Goal: Task Accomplishment & Management: Complete application form

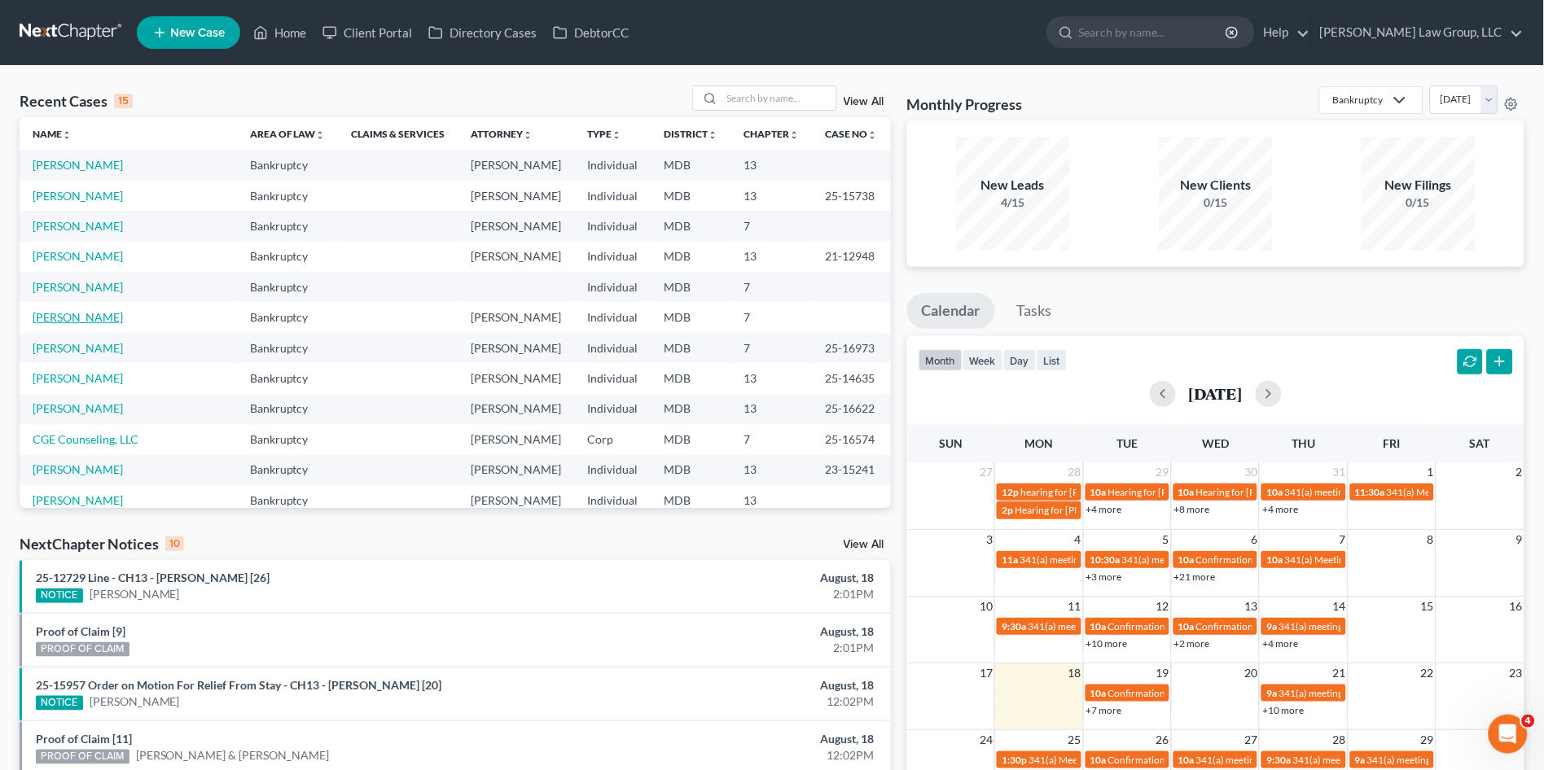
click at [82, 319] on link "[PERSON_NAME]" at bounding box center [78, 317] width 90 height 14
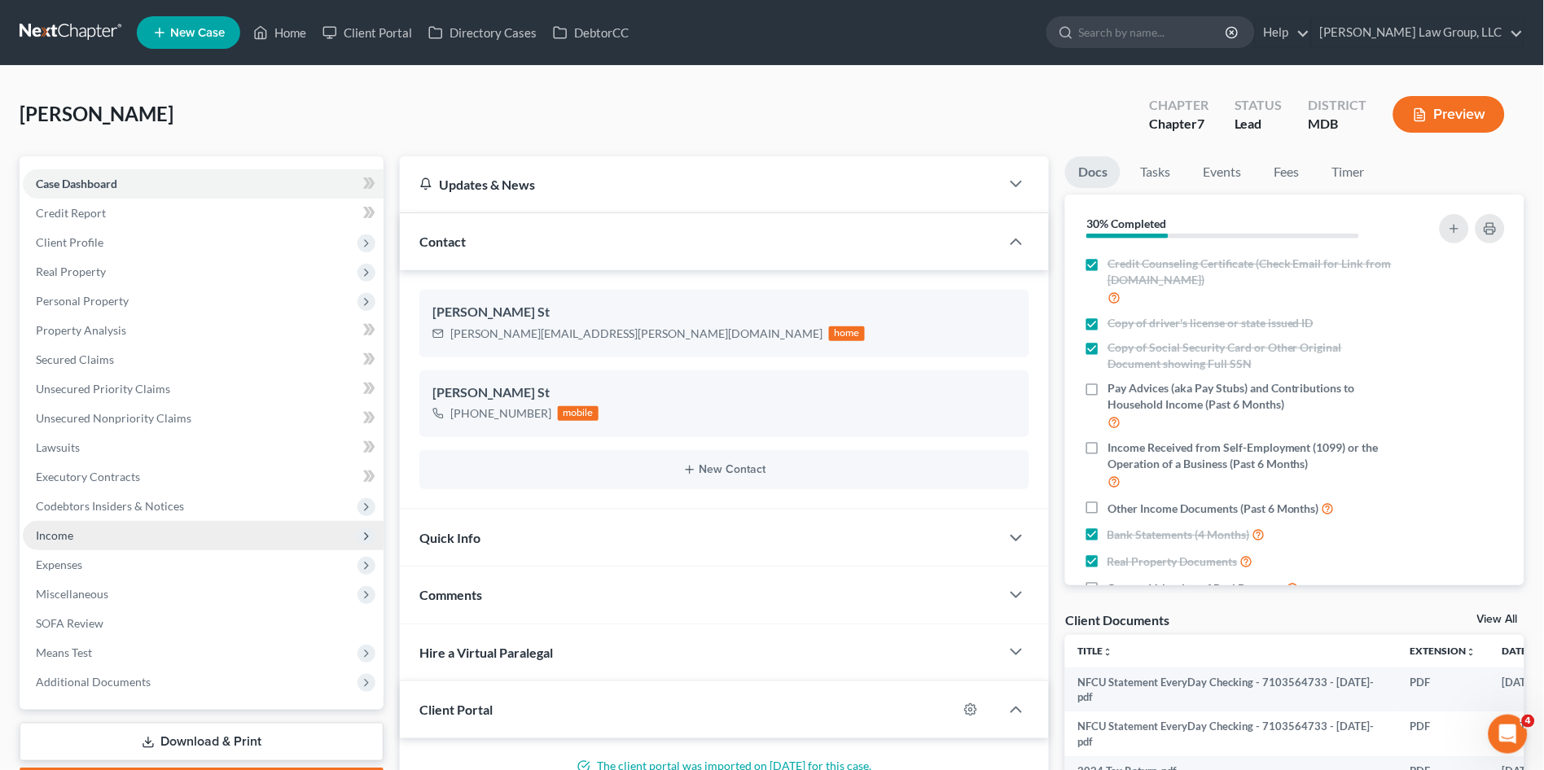
click at [67, 529] on span "Income" at bounding box center [54, 535] width 37 height 14
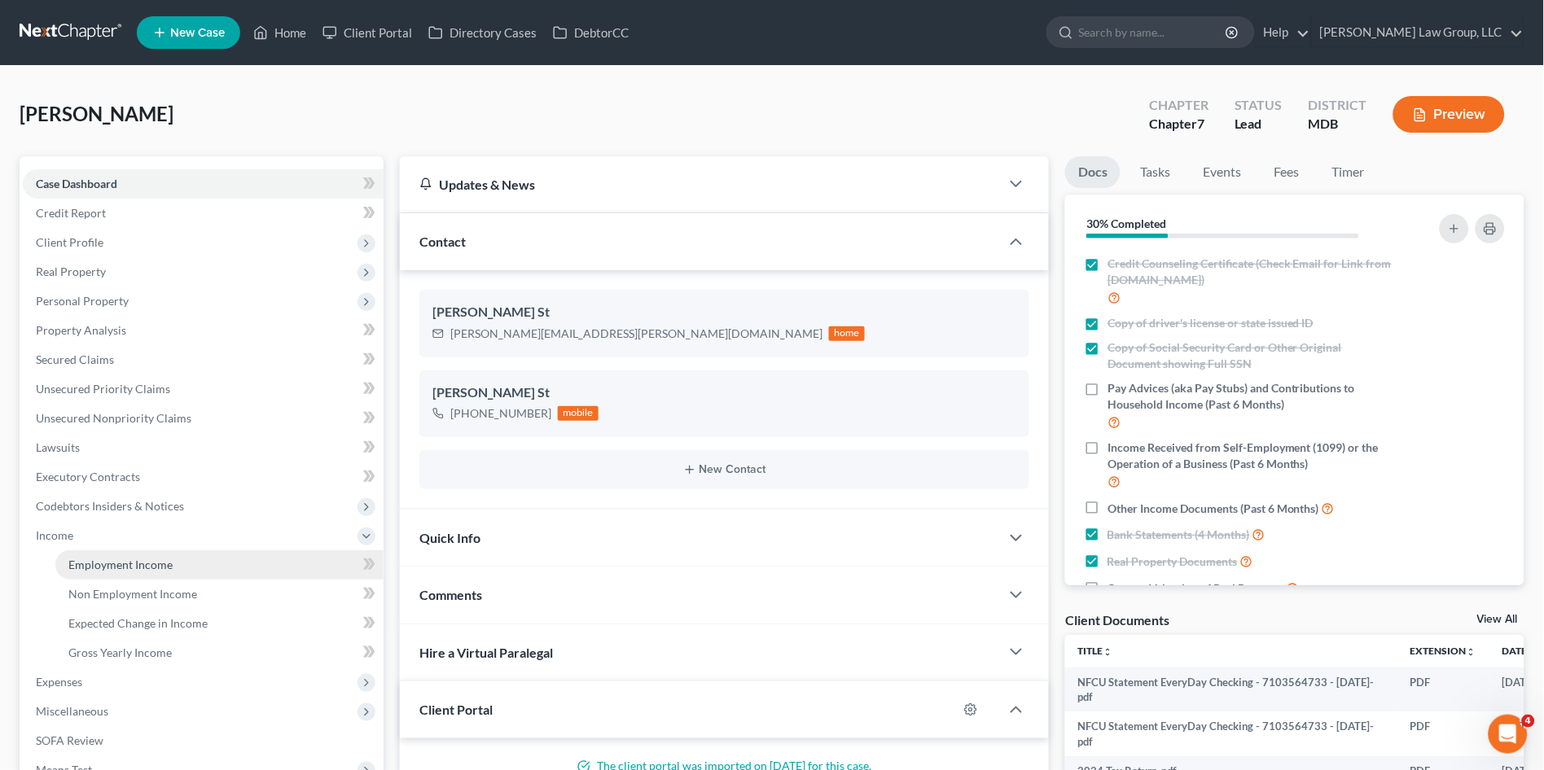
click at [89, 563] on span "Employment Income" at bounding box center [120, 565] width 104 height 14
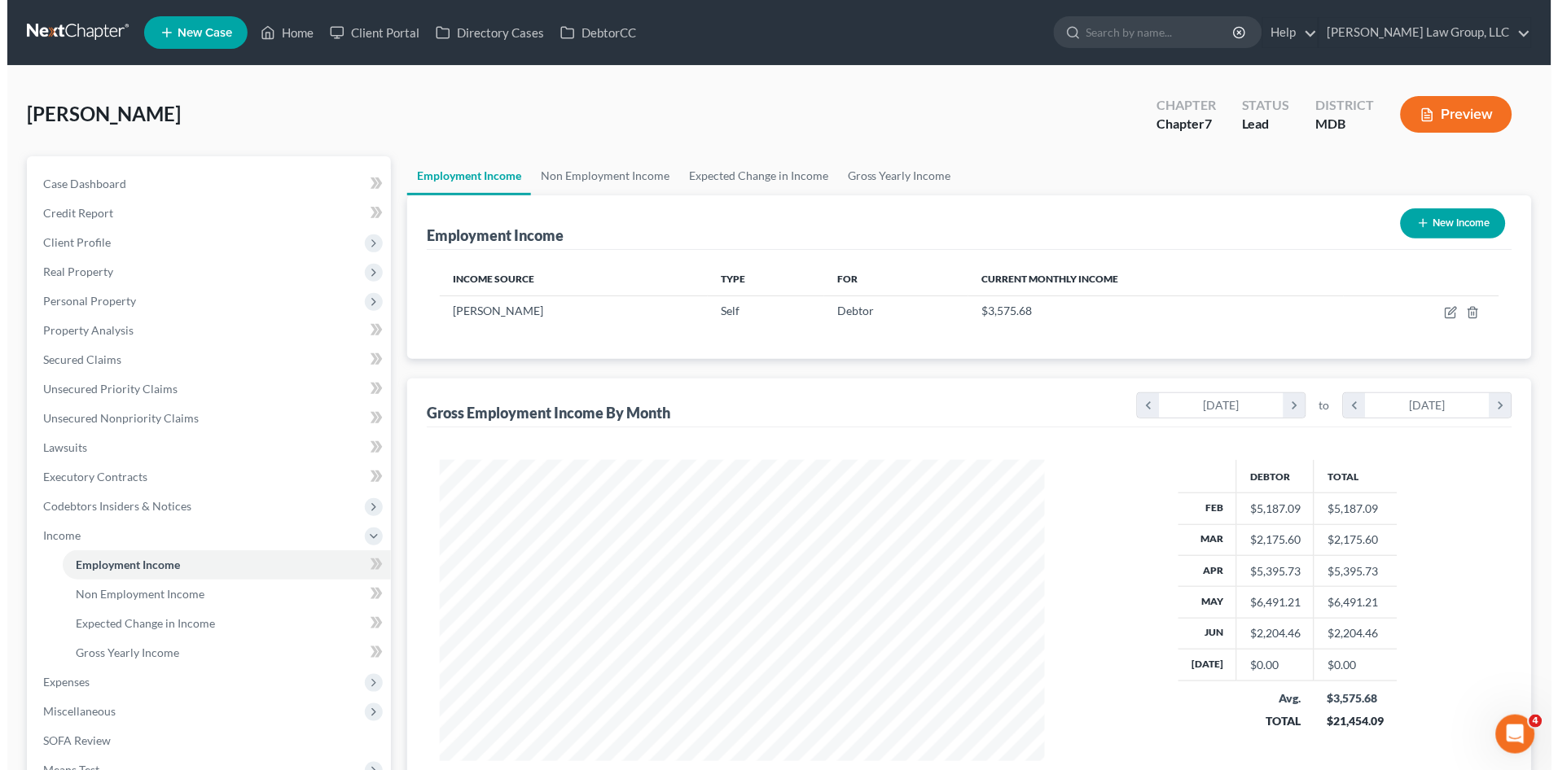
scroll to position [300, 637]
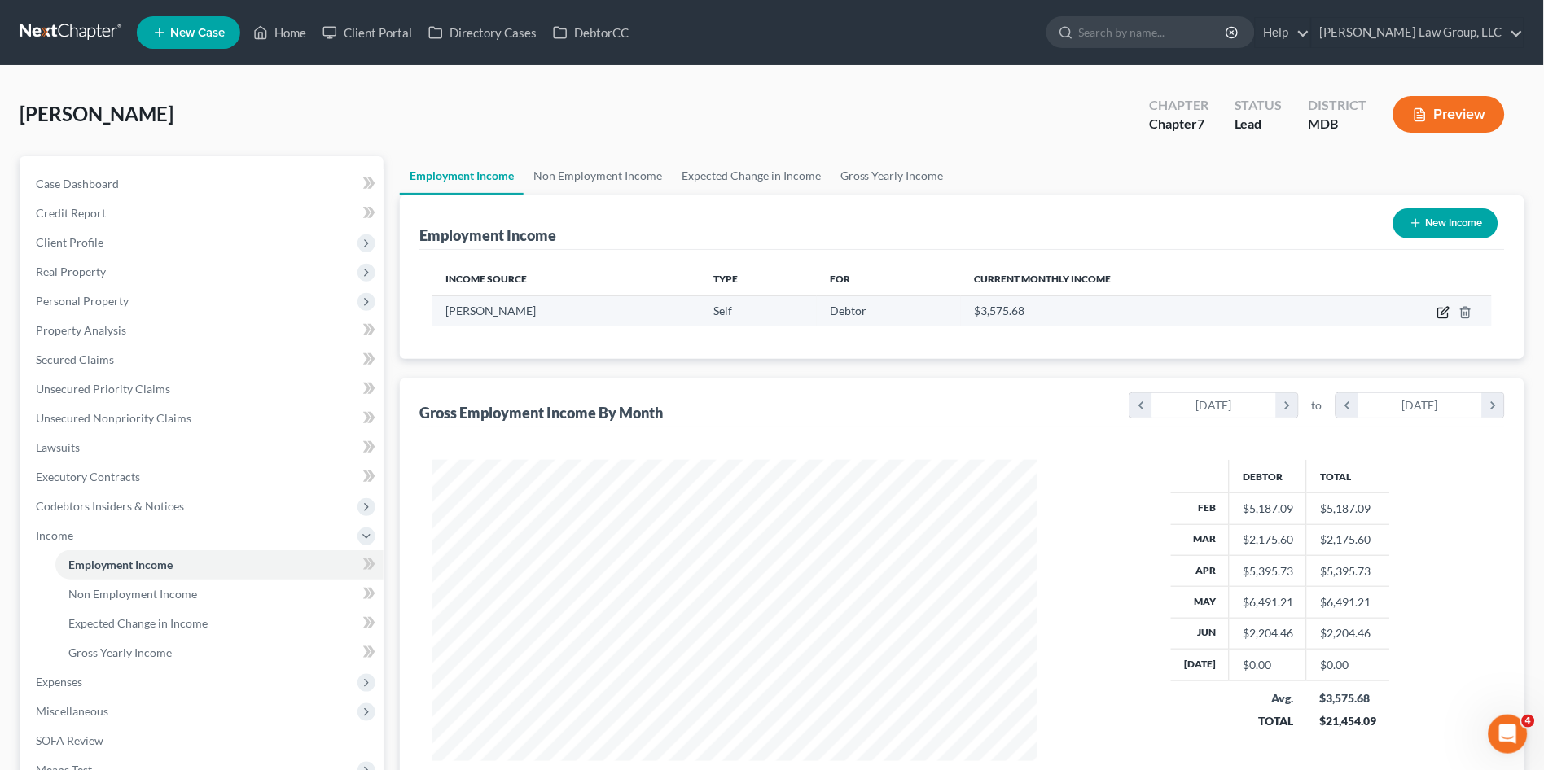
click at [1442, 311] on icon "button" at bounding box center [1443, 312] width 13 height 13
select select "1"
select select "42"
select select "0"
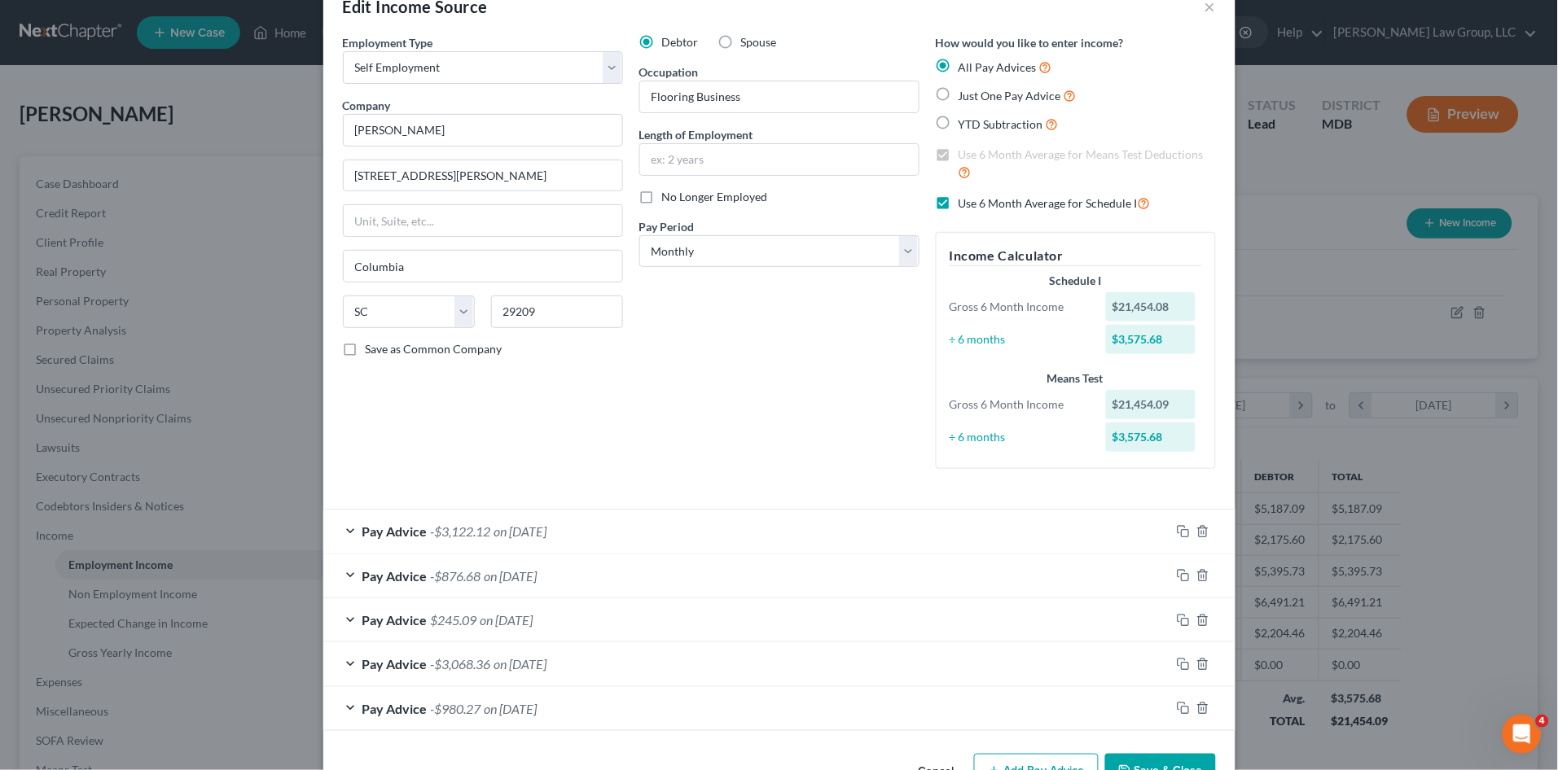
scroll to position [90, 0]
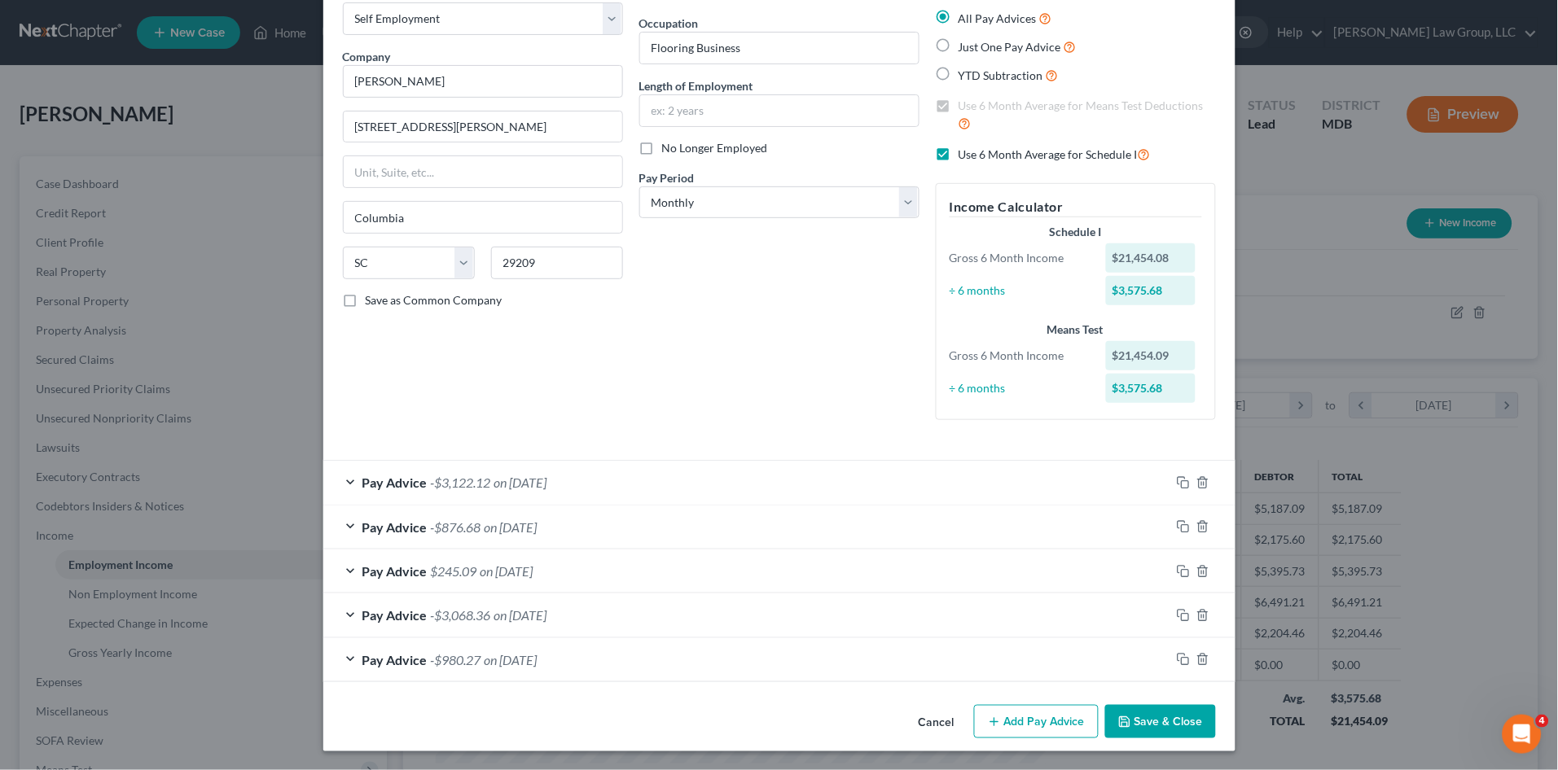
click at [1045, 720] on button "Add Pay Advice" at bounding box center [1036, 722] width 125 height 34
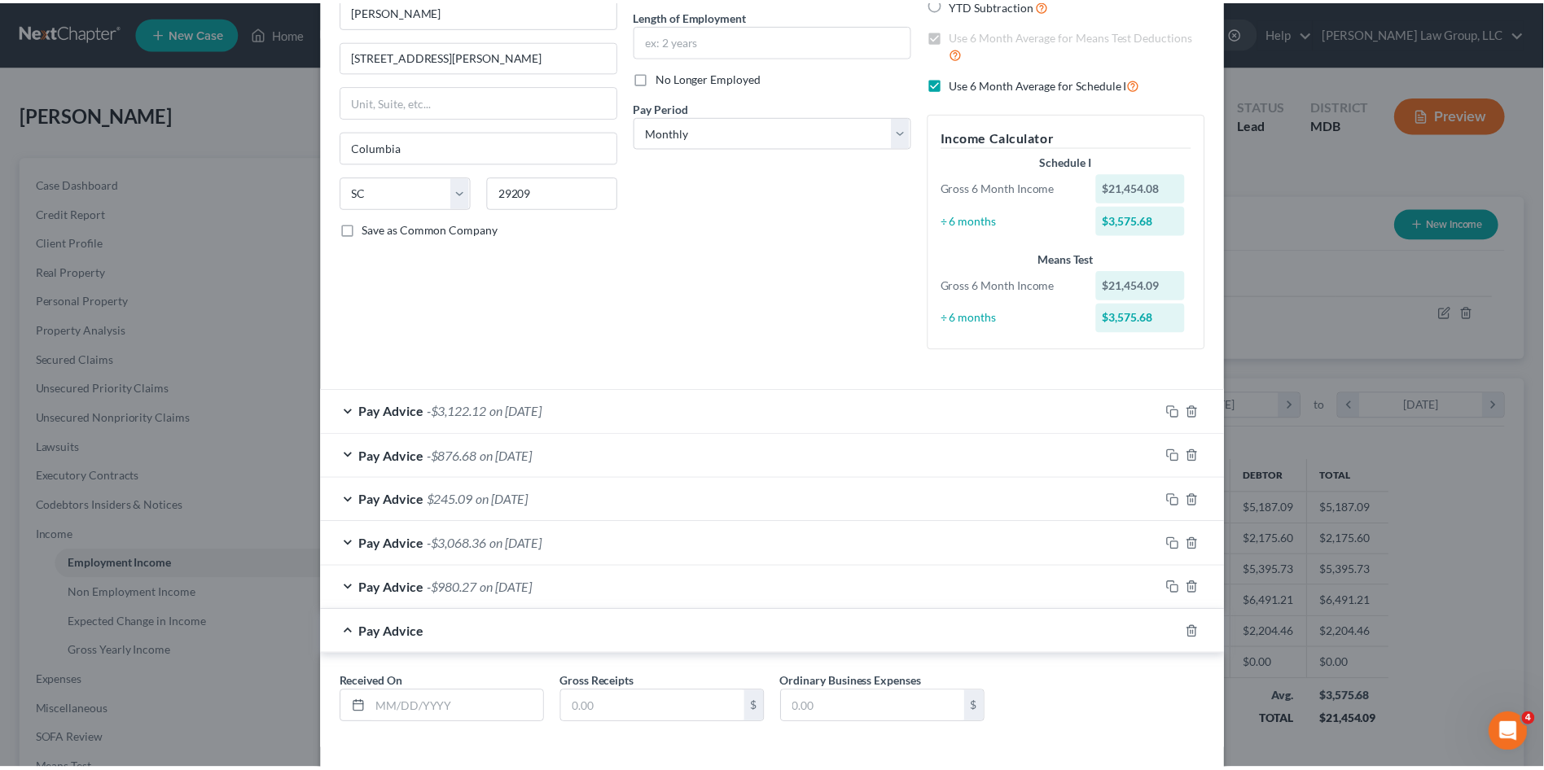
scroll to position [229, 0]
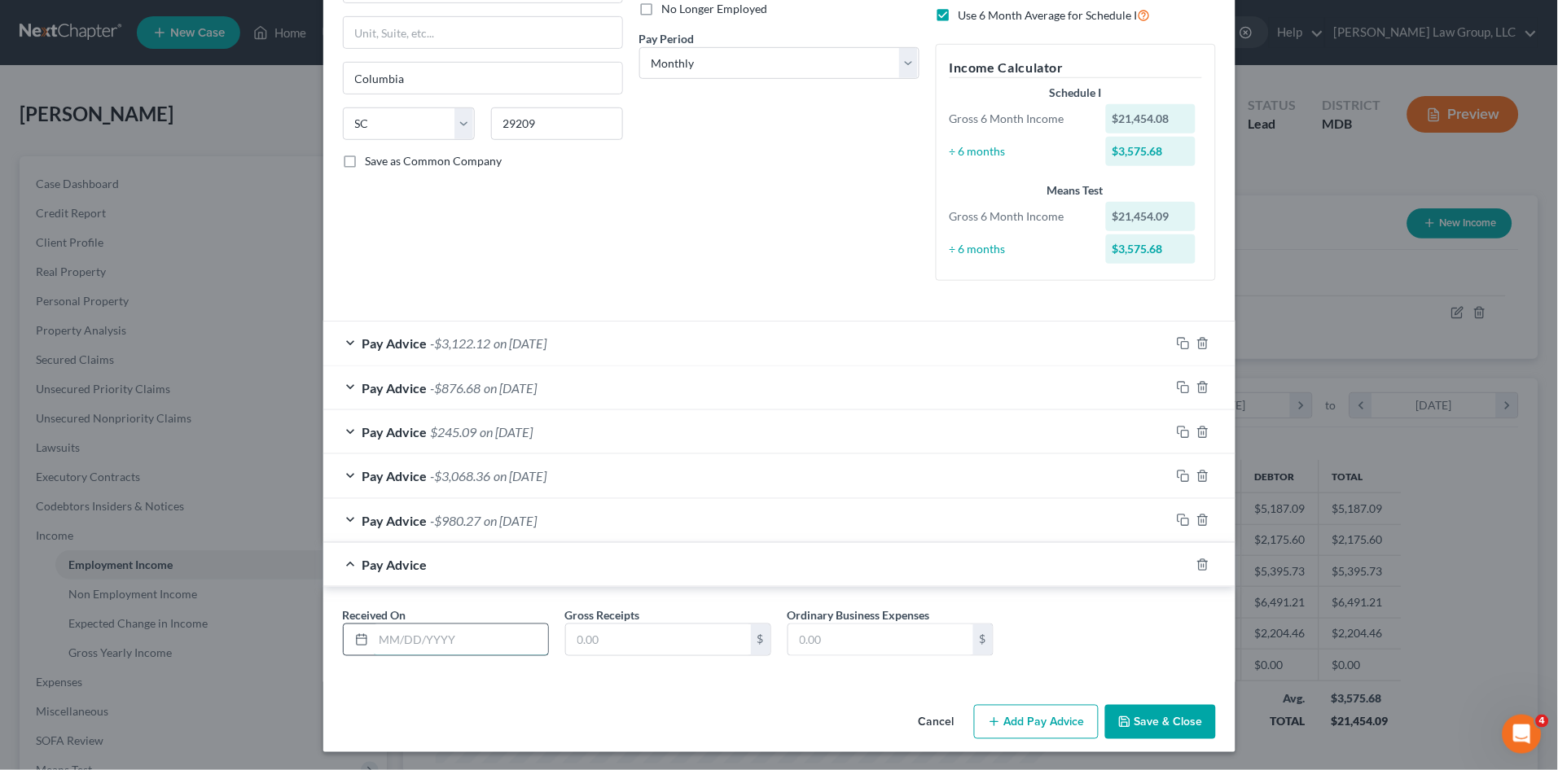
click at [396, 643] on input "text" at bounding box center [461, 639] width 174 height 31
type input "07/31//2025"
click at [589, 641] on input "text" at bounding box center [658, 639] width 185 height 31
type input "10,799.37"
click at [814, 634] on input "text" at bounding box center [880, 639] width 185 height 31
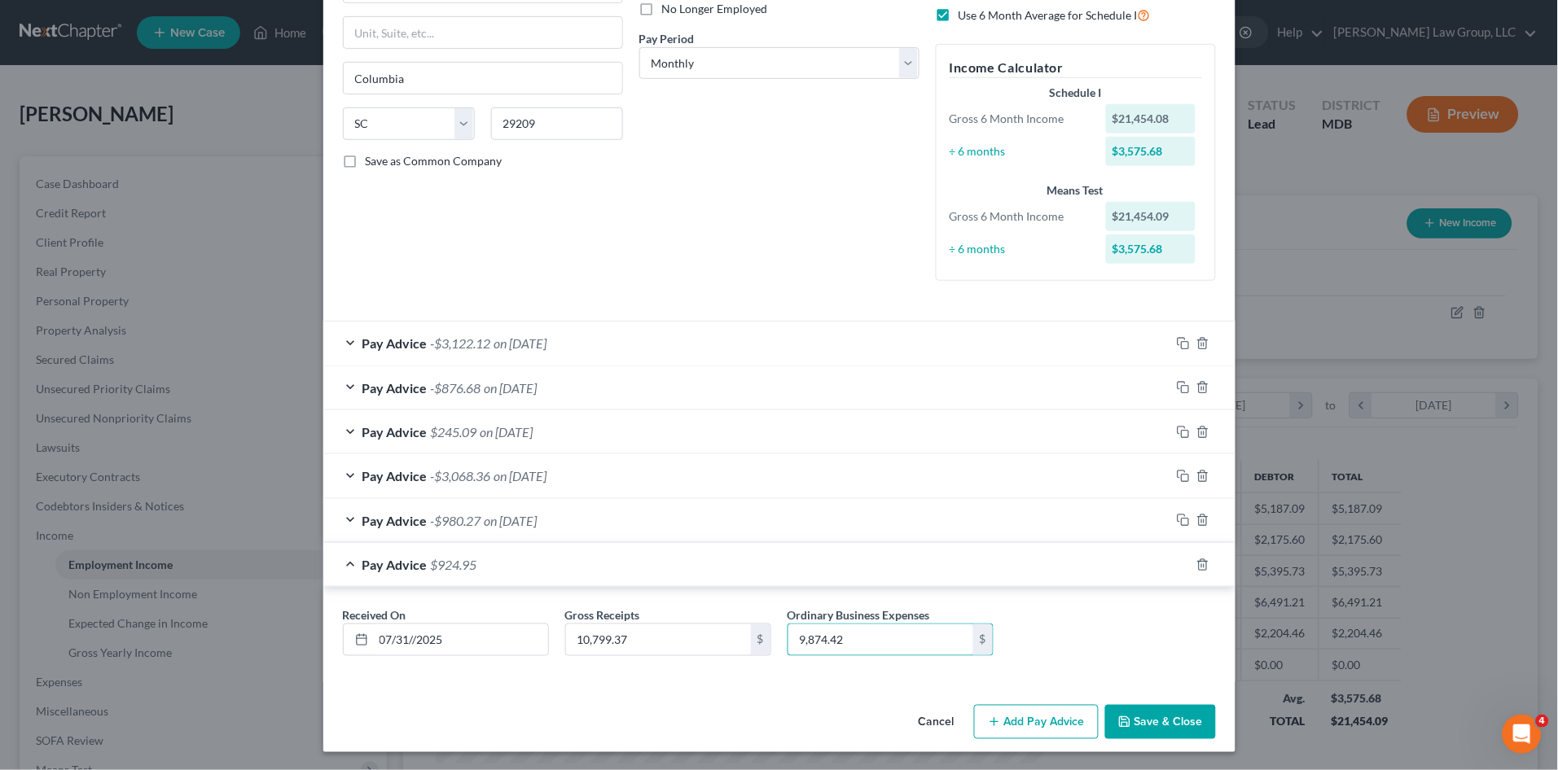
type input "9,874.42"
click at [1149, 712] on button "Save & Close" at bounding box center [1160, 722] width 111 height 34
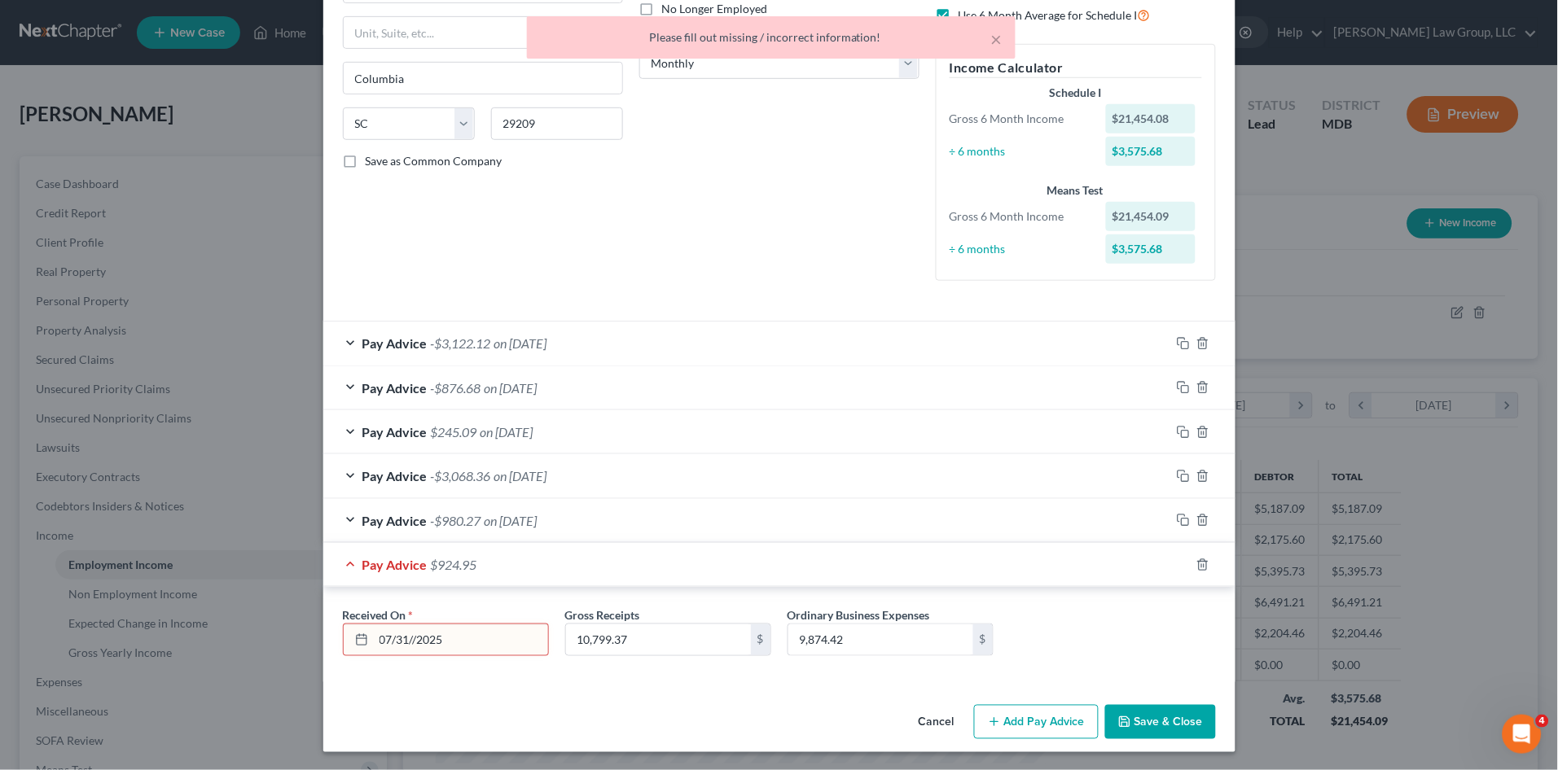
click at [408, 638] on input "07/31//2025" at bounding box center [461, 639] width 174 height 31
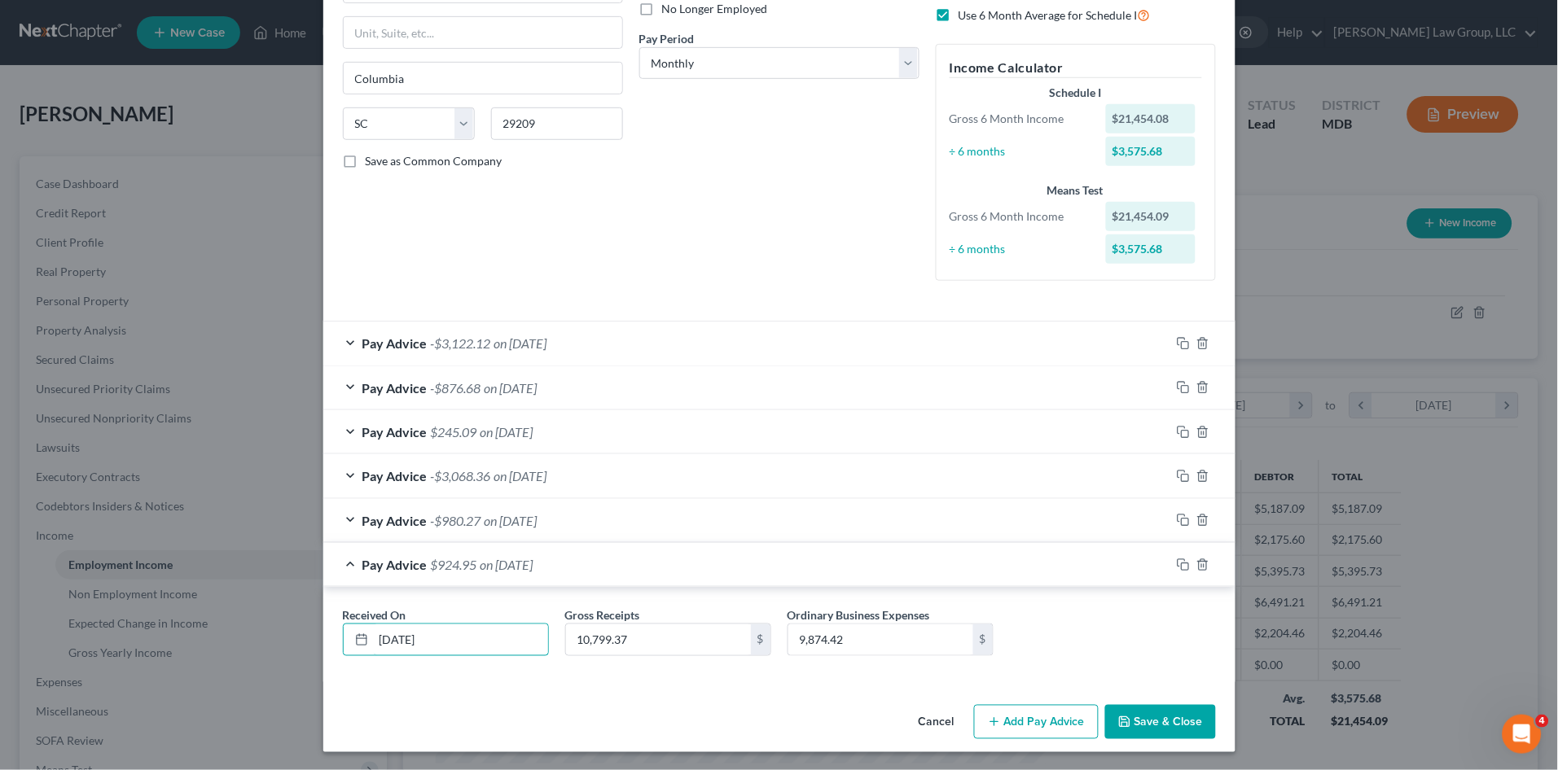
type input "[DATE]"
click at [1133, 723] on button "Save & Close" at bounding box center [1160, 722] width 111 height 34
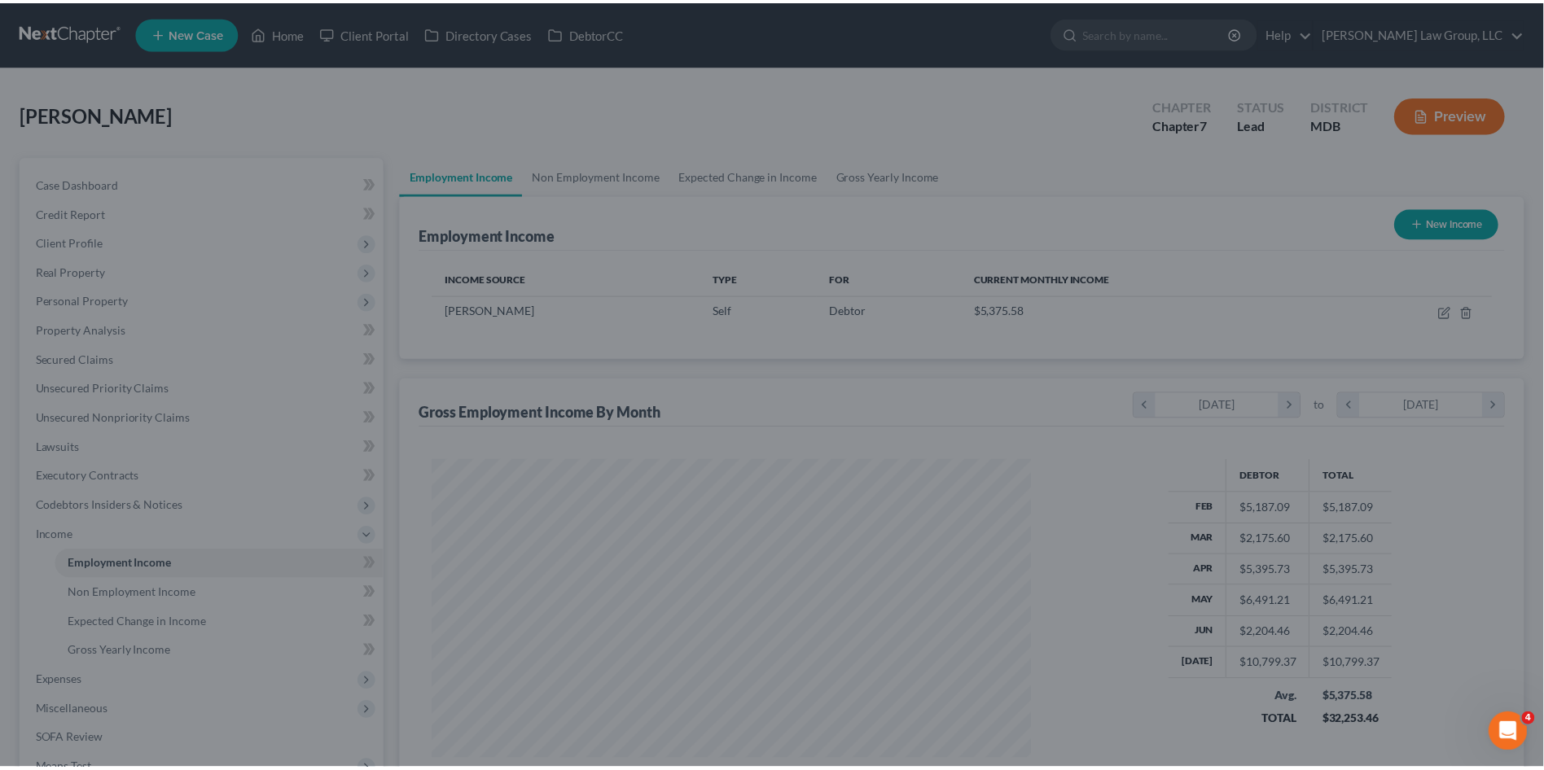
scroll to position [813869, 813534]
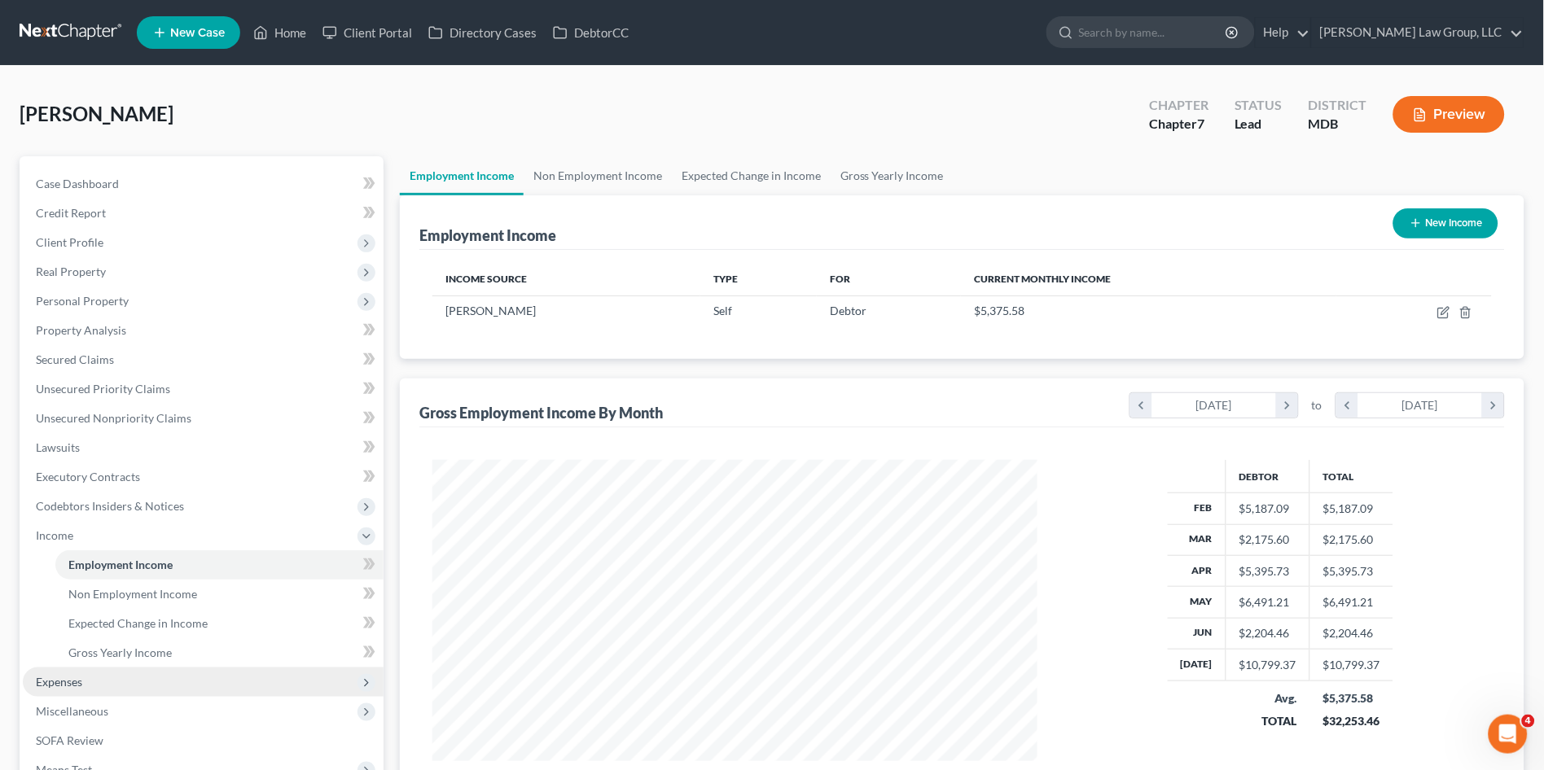
click at [52, 690] on span "Expenses" at bounding box center [203, 682] width 361 height 29
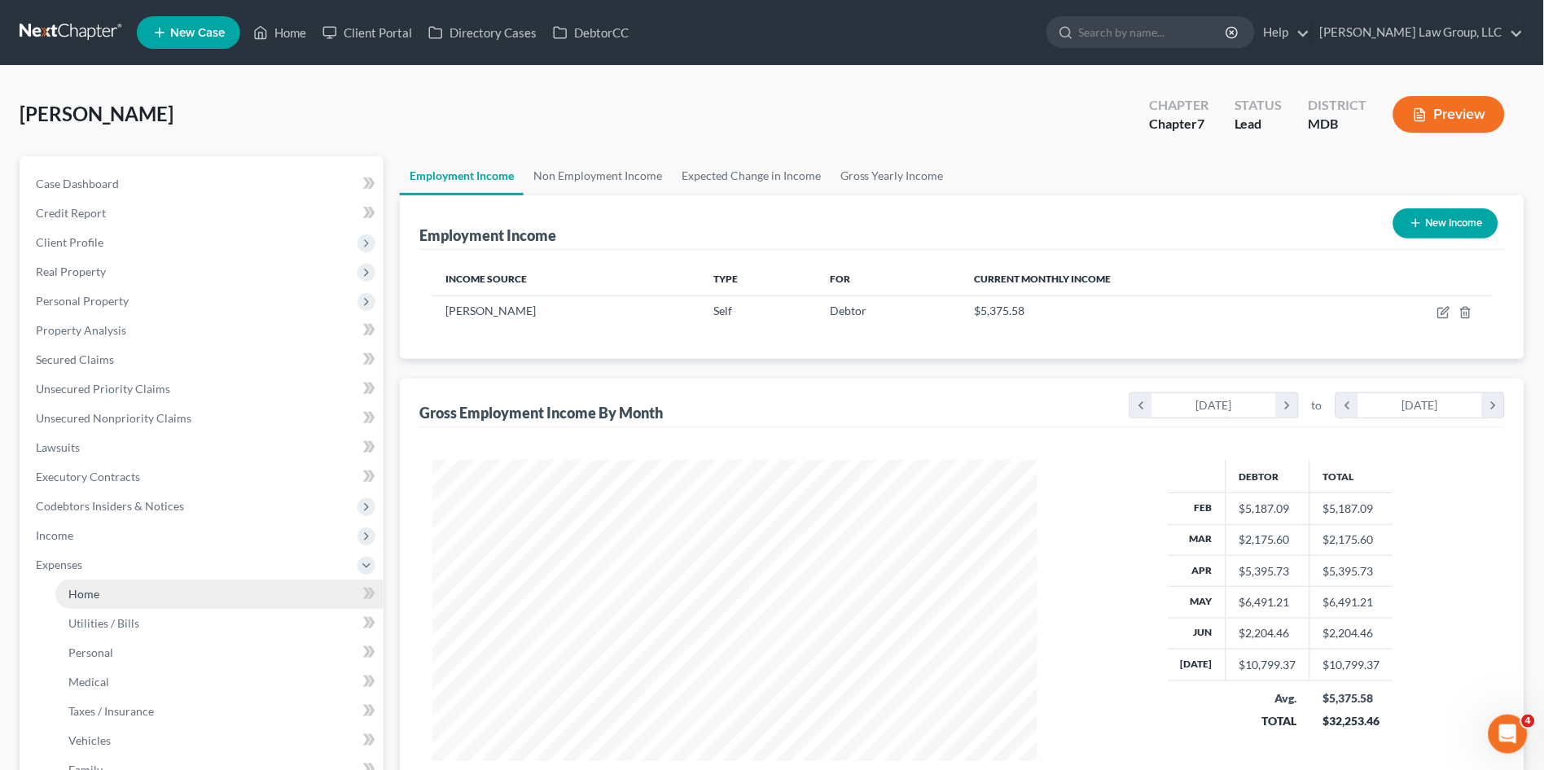
click at [90, 580] on link "Home" at bounding box center [219, 594] width 328 height 29
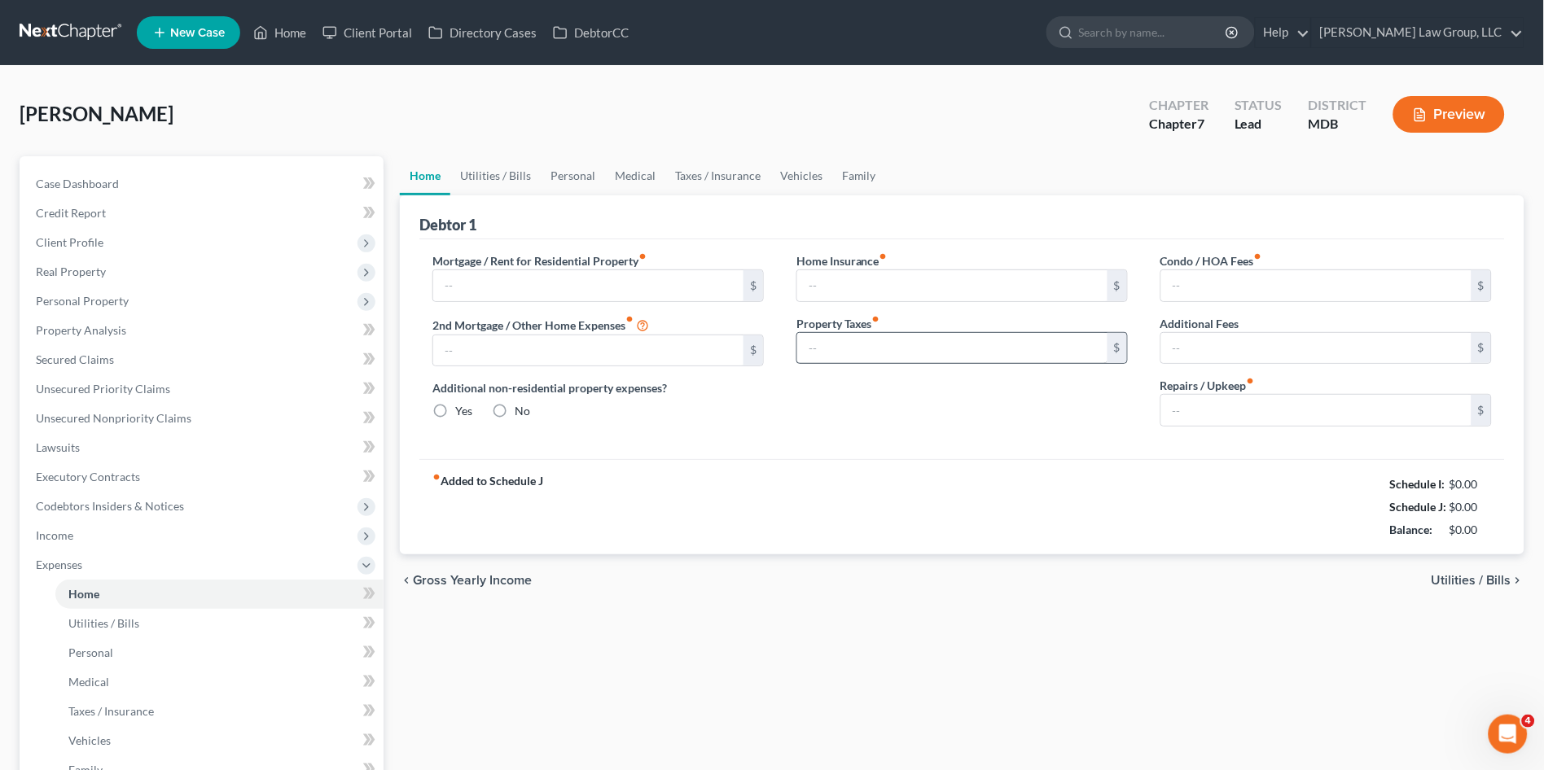
radio input "true"
click at [541, 272] on input "text" at bounding box center [588, 285] width 310 height 31
type input "1,414.00"
click at [494, 177] on link "Utilities / Bills" at bounding box center [495, 175] width 90 height 39
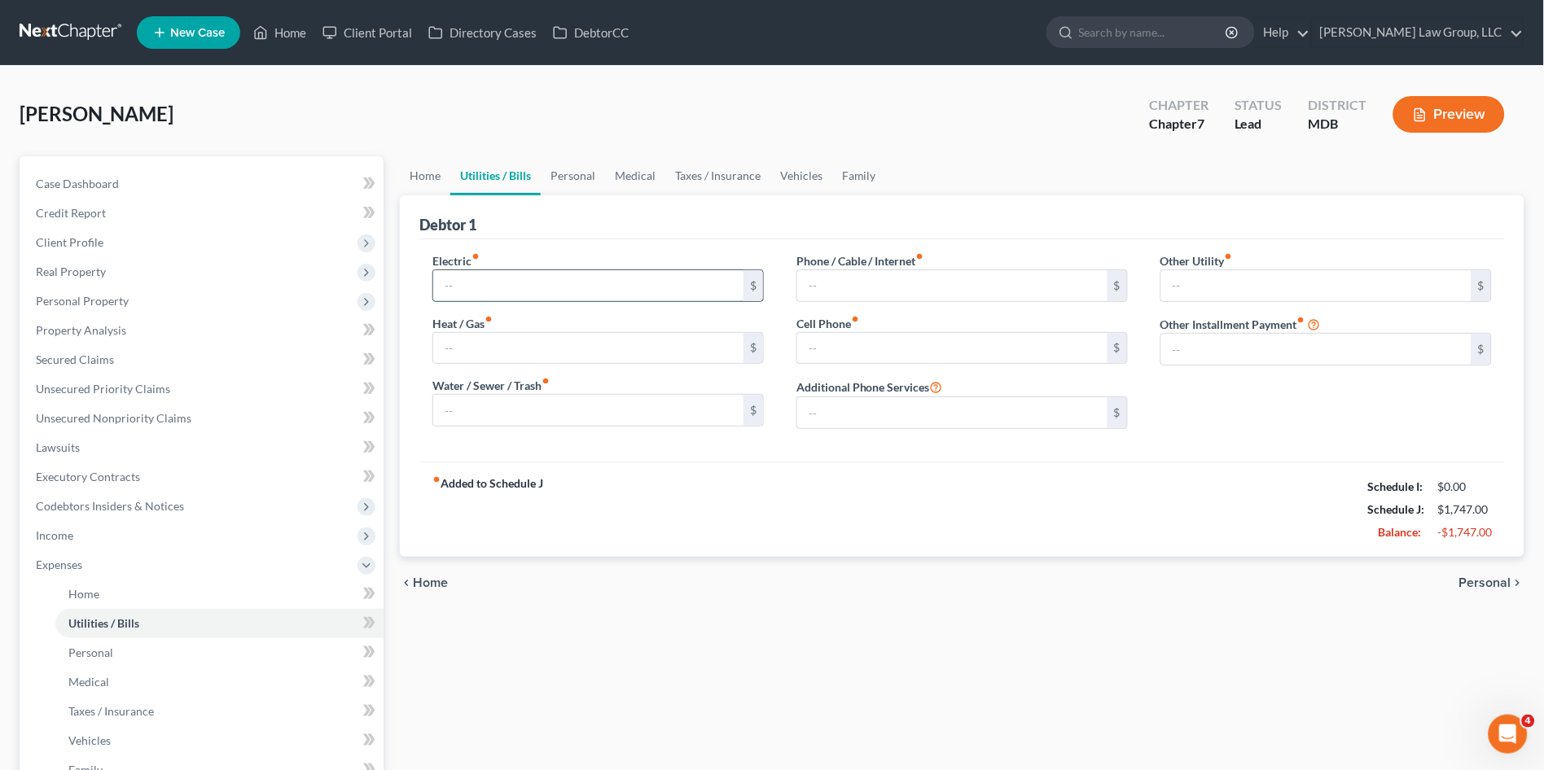
drag, startPoint x: 547, startPoint y: 275, endPoint x: 540, endPoint y: 291, distance: 17.1
click at [546, 276] on input "text" at bounding box center [588, 285] width 310 height 31
type input "111.00"
type input "75.00"
type input "30.00"
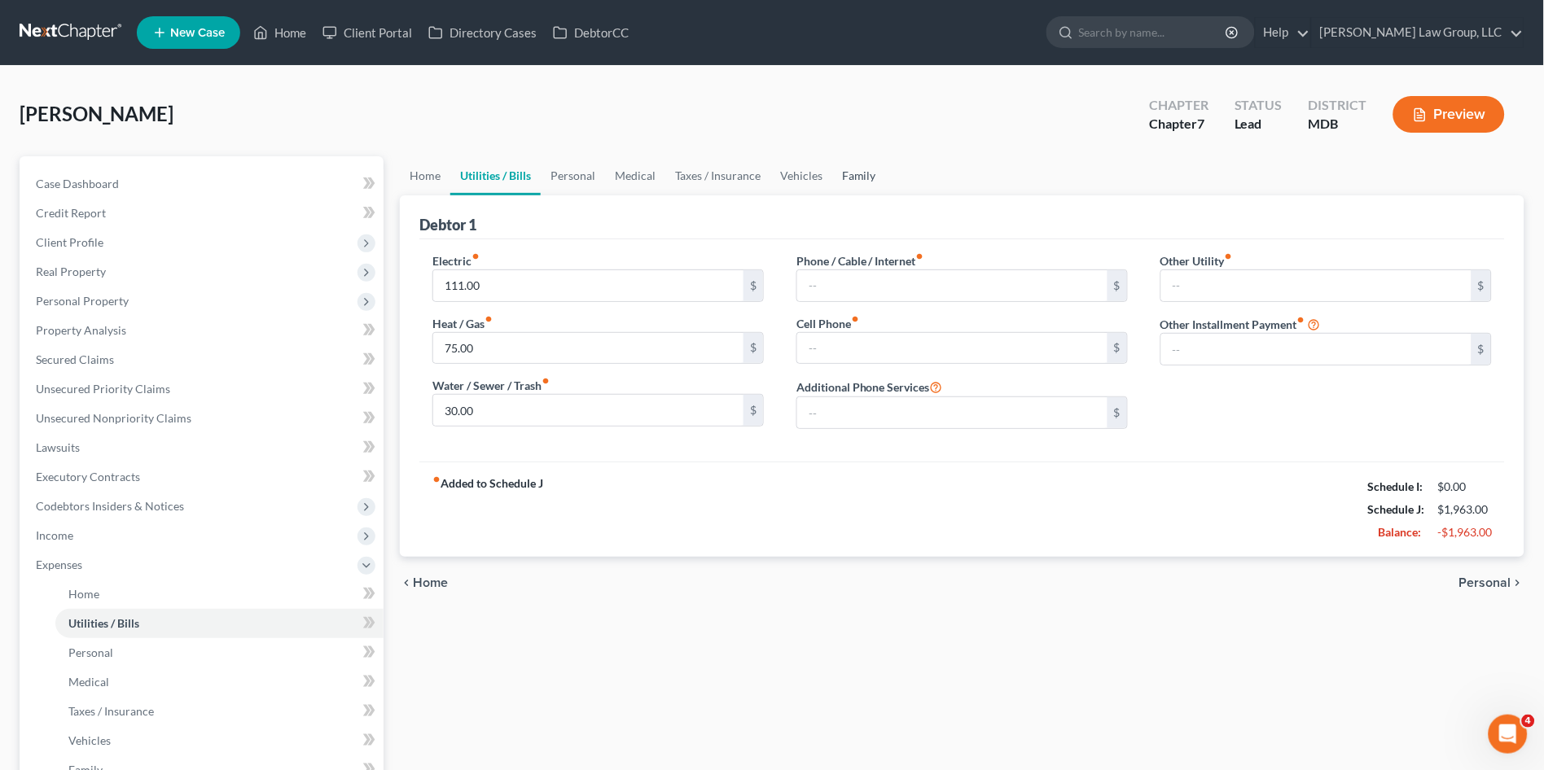
click at [848, 172] on link "Family" at bounding box center [859, 175] width 54 height 39
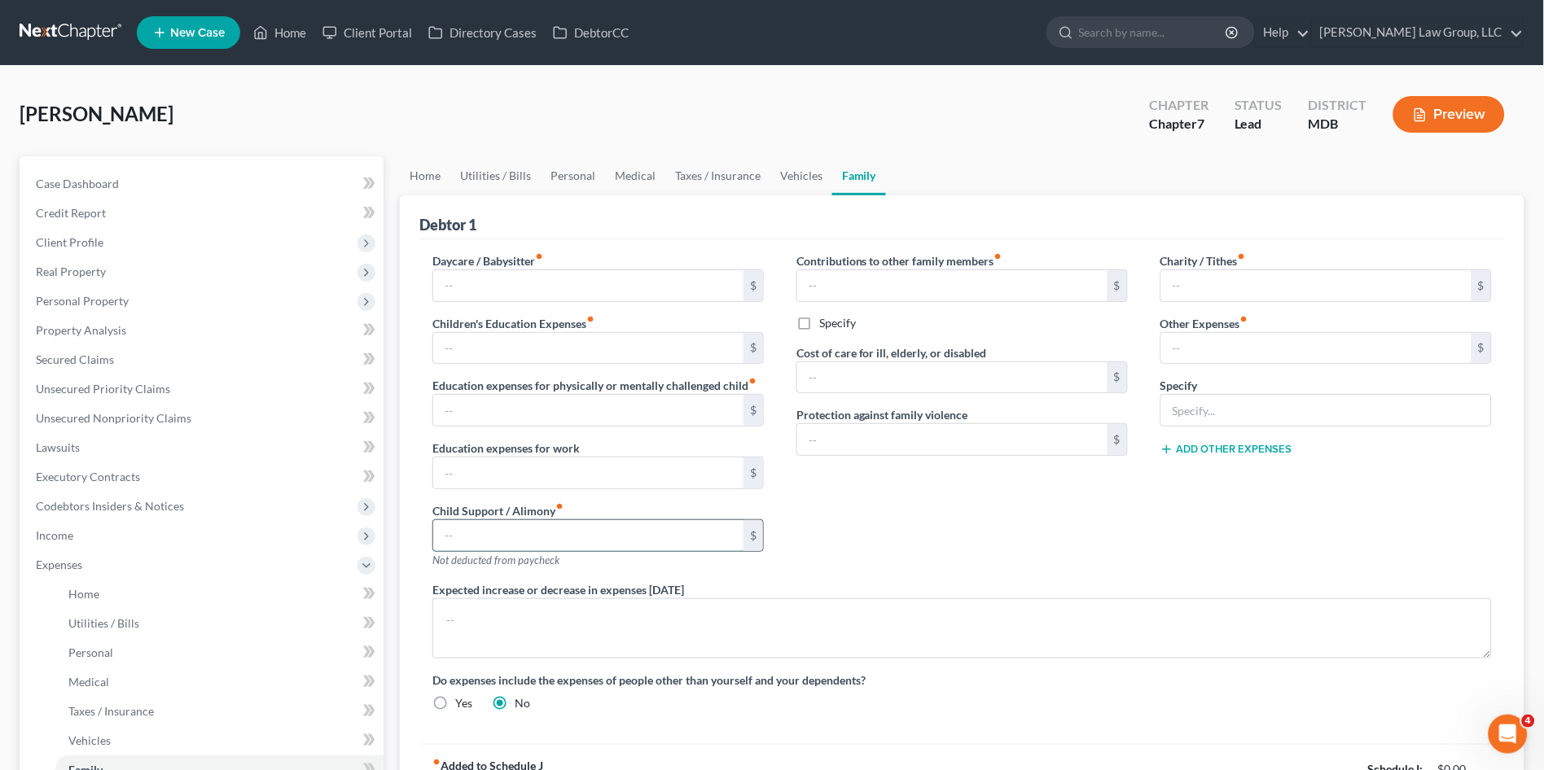
click at [481, 546] on input "text" at bounding box center [588, 535] width 310 height 31
type input "800.00"
click at [489, 179] on link "Utilities / Bills" at bounding box center [495, 175] width 90 height 39
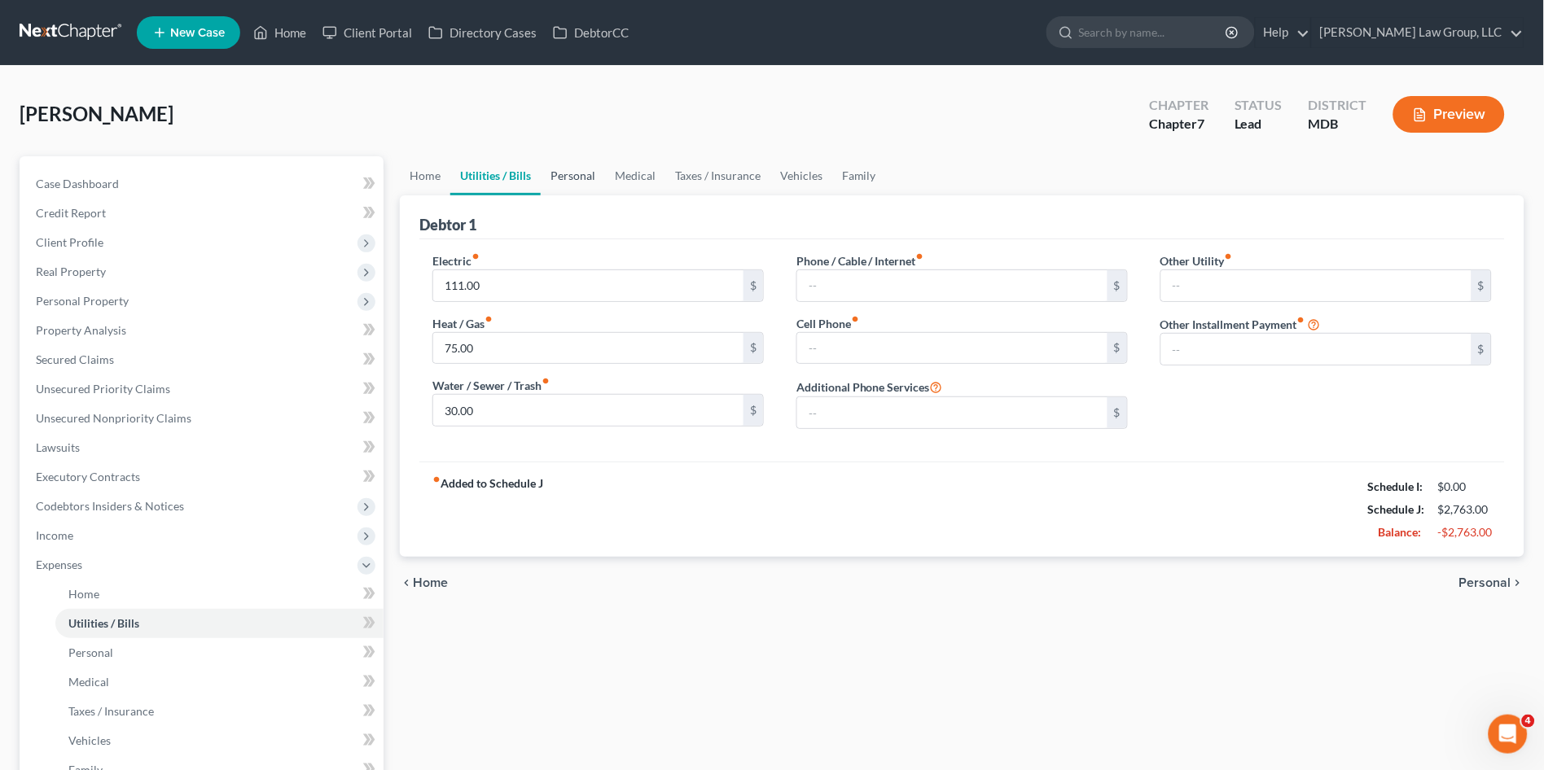
click at [584, 175] on link "Personal" at bounding box center [573, 175] width 64 height 39
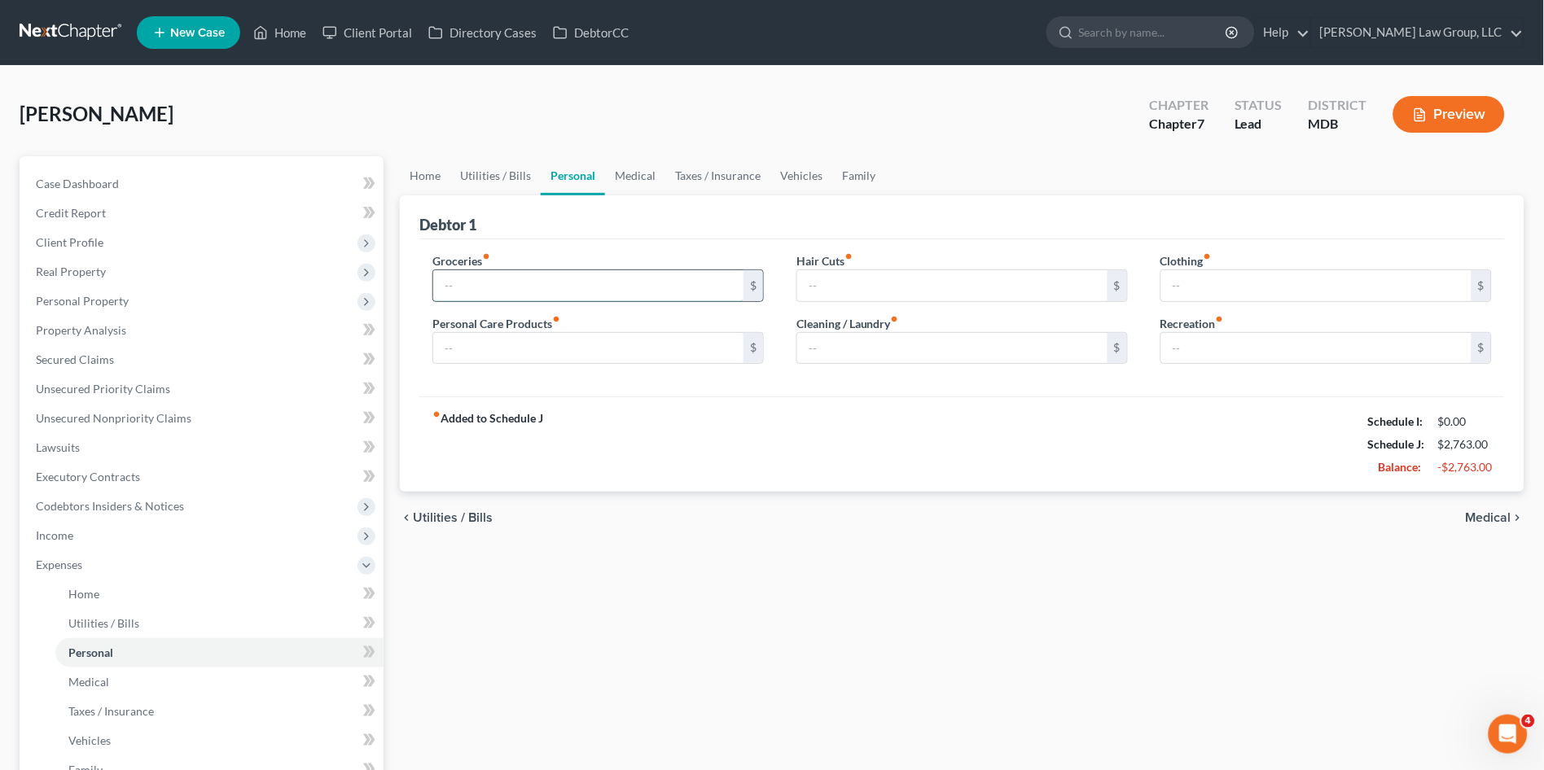
click at [509, 272] on input "text" at bounding box center [588, 285] width 310 height 31
type input "500.00"
type input "40.00"
type input "45"
type input "25.00"
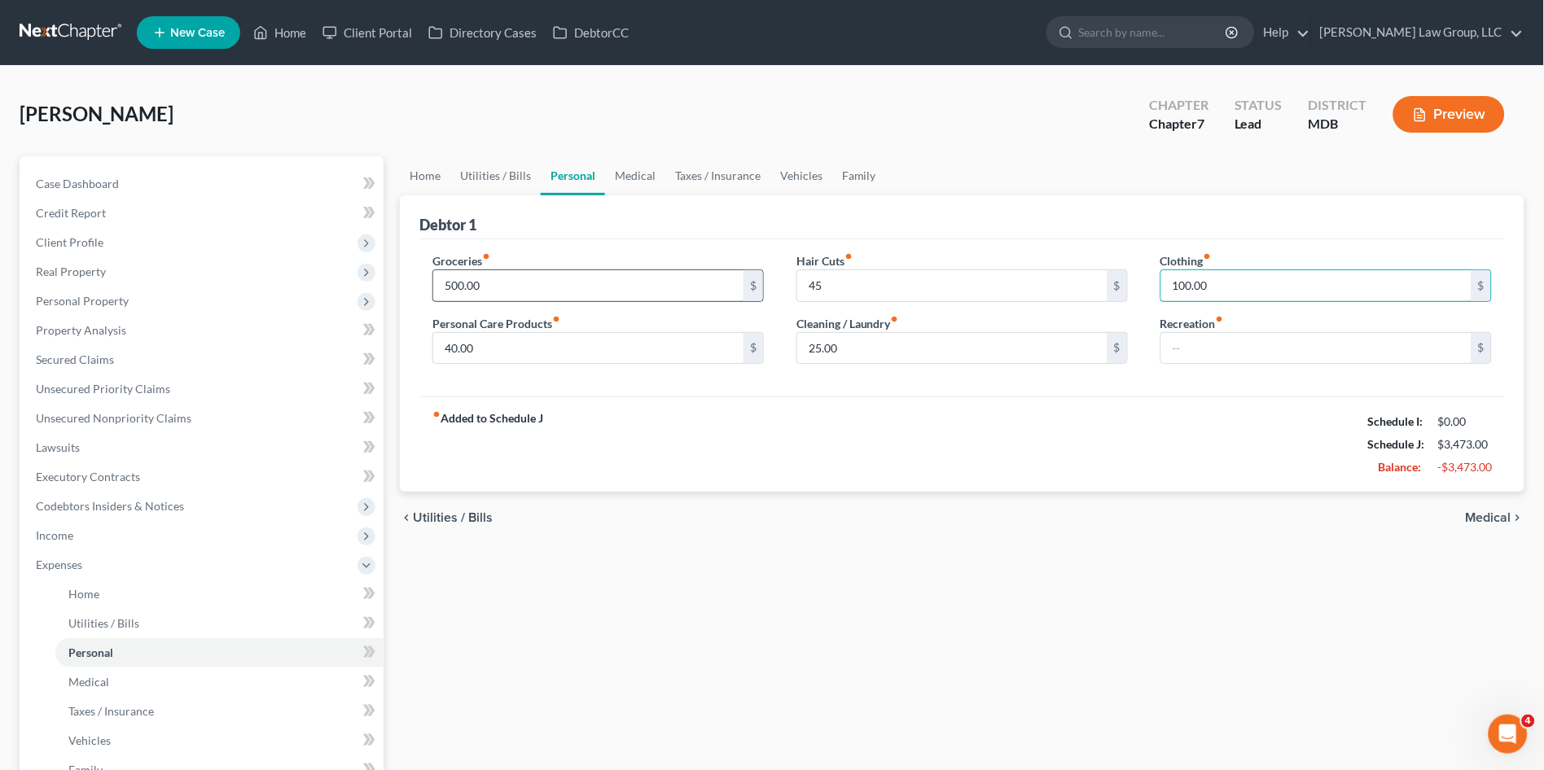
type input "100.00"
click at [645, 177] on link "Medical" at bounding box center [635, 175] width 60 height 39
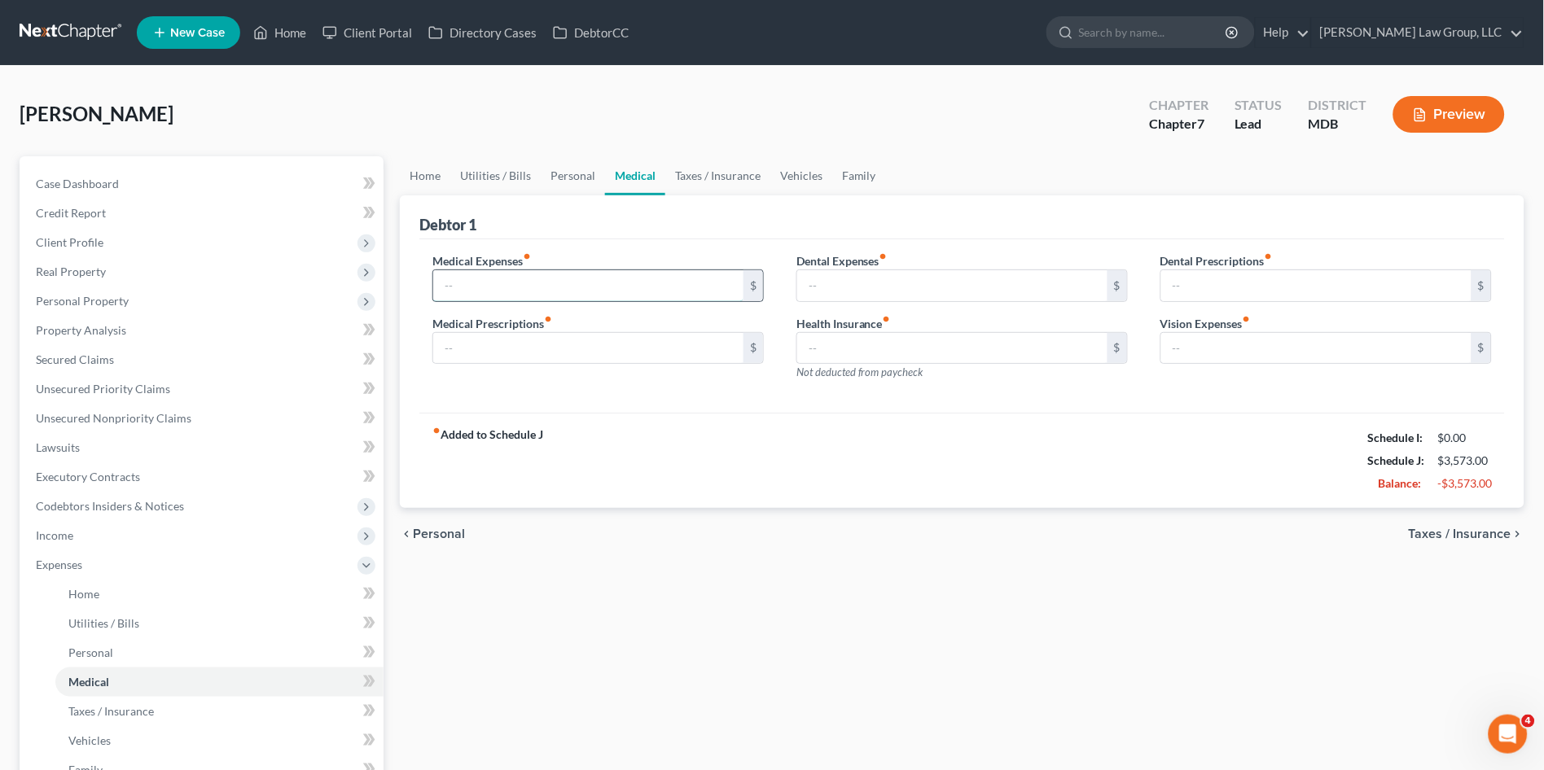
click at [457, 290] on input "text" at bounding box center [588, 285] width 310 height 31
type input "50.00"
click at [719, 180] on link "Taxes / Insurance" at bounding box center [717, 175] width 105 height 39
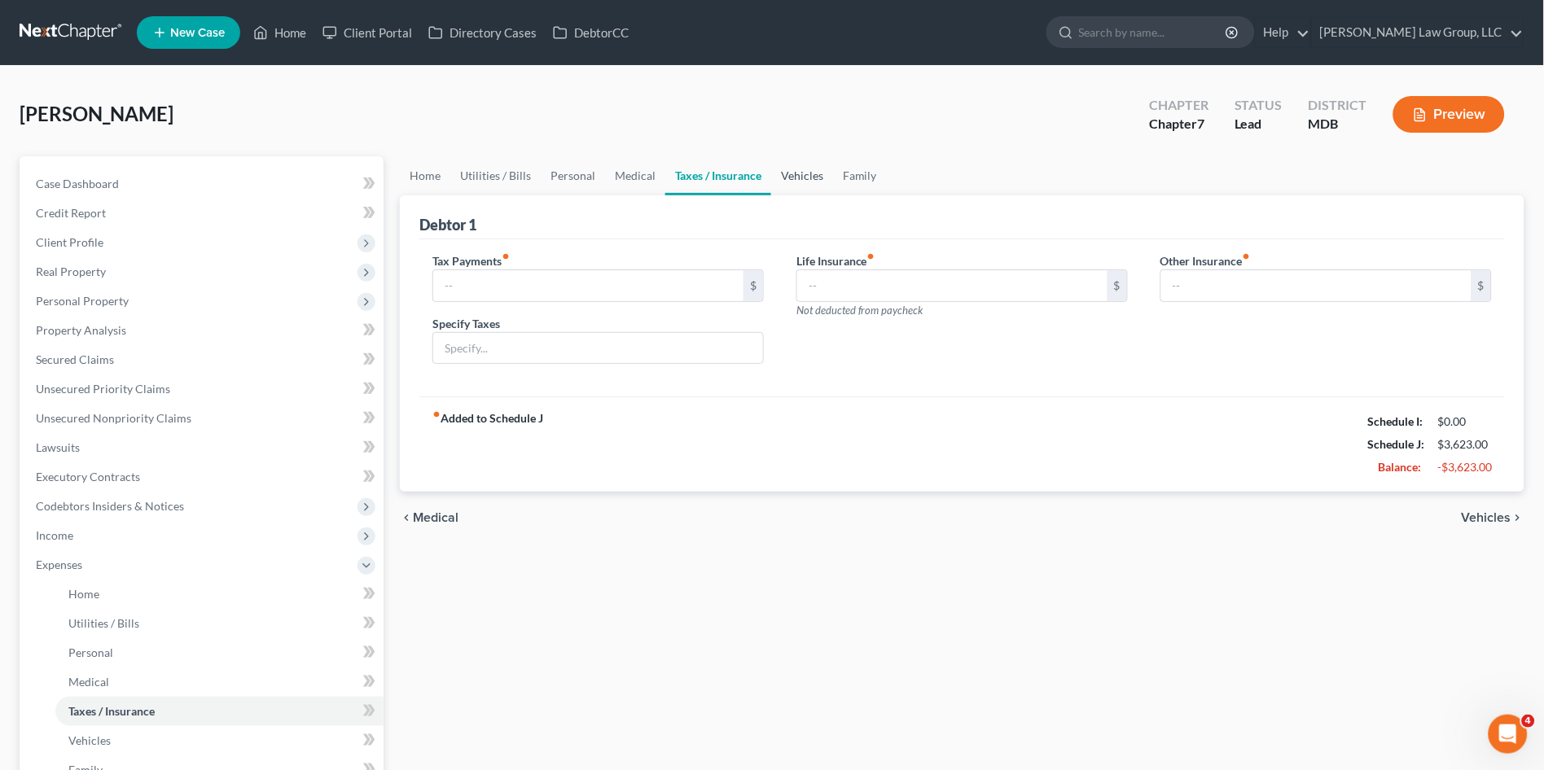
click at [801, 173] on link "Vehicles" at bounding box center [802, 175] width 62 height 39
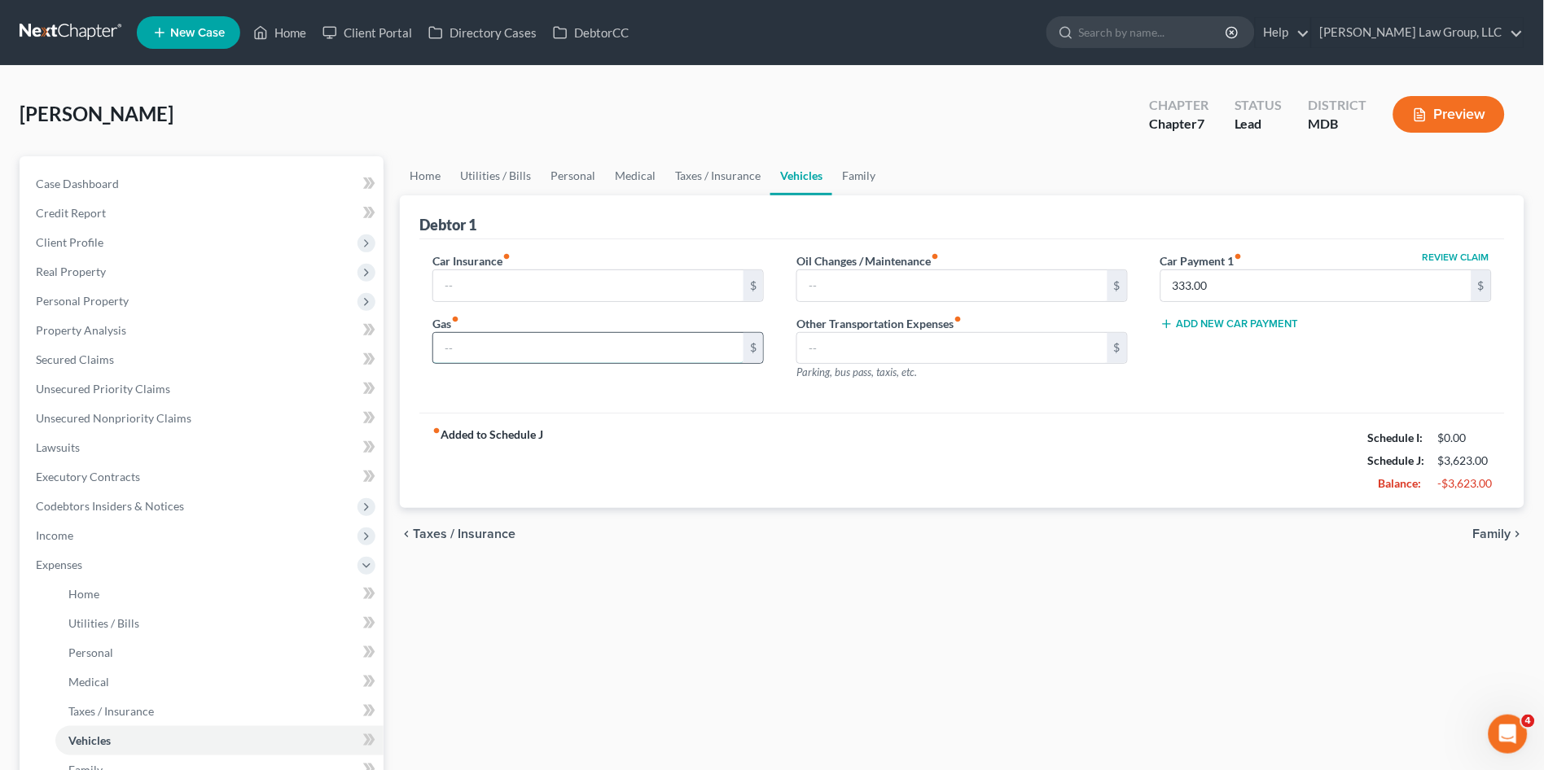
click at [484, 336] on input "text" at bounding box center [588, 348] width 310 height 31
type input "300.00"
click at [700, 508] on div "chevron_left Taxes / Insurance Family chevron_right" at bounding box center [962, 534] width 1124 height 52
click at [84, 531] on span "Income" at bounding box center [203, 535] width 361 height 29
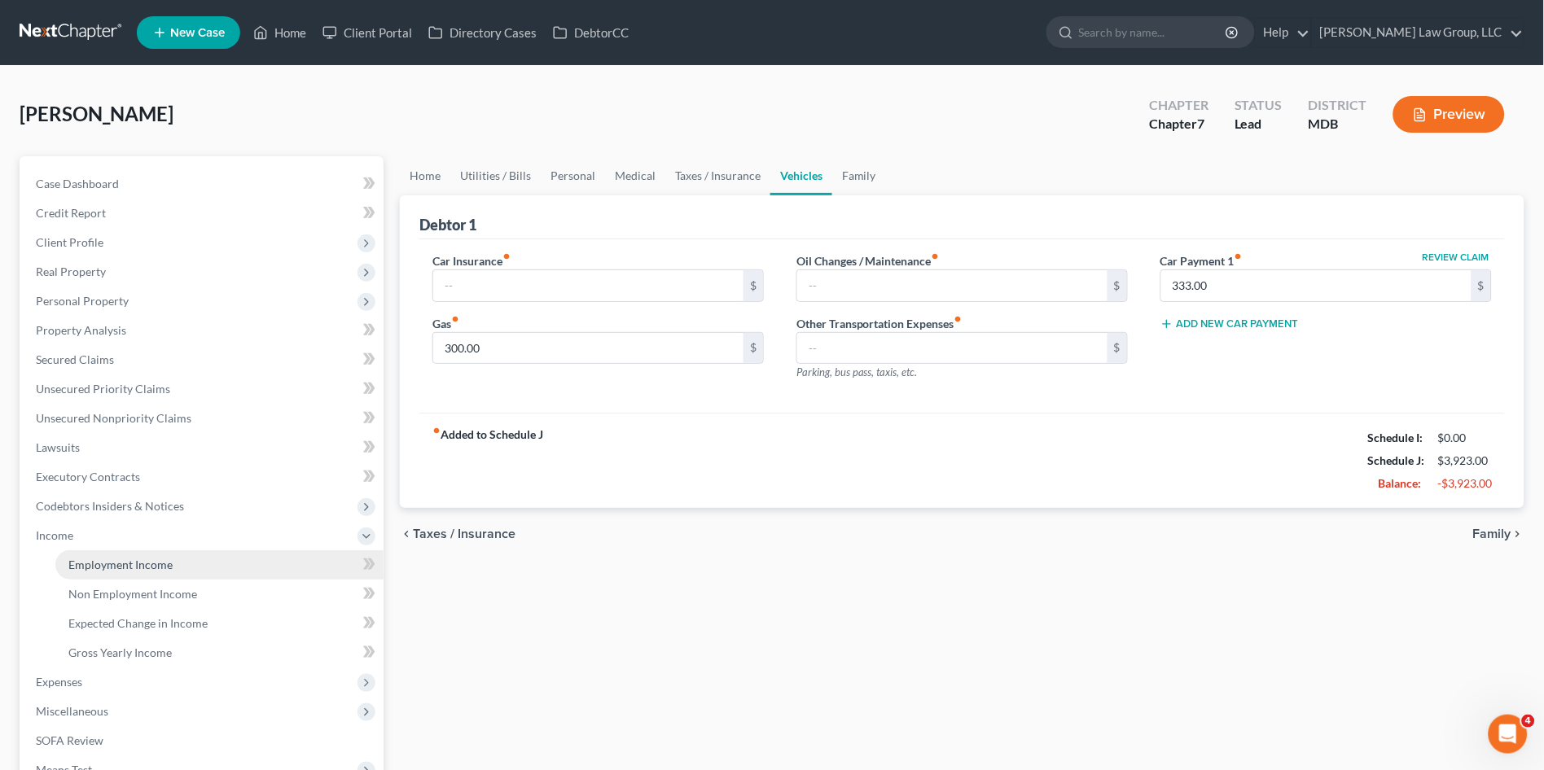
click at [90, 576] on link "Employment Income" at bounding box center [219, 564] width 328 height 29
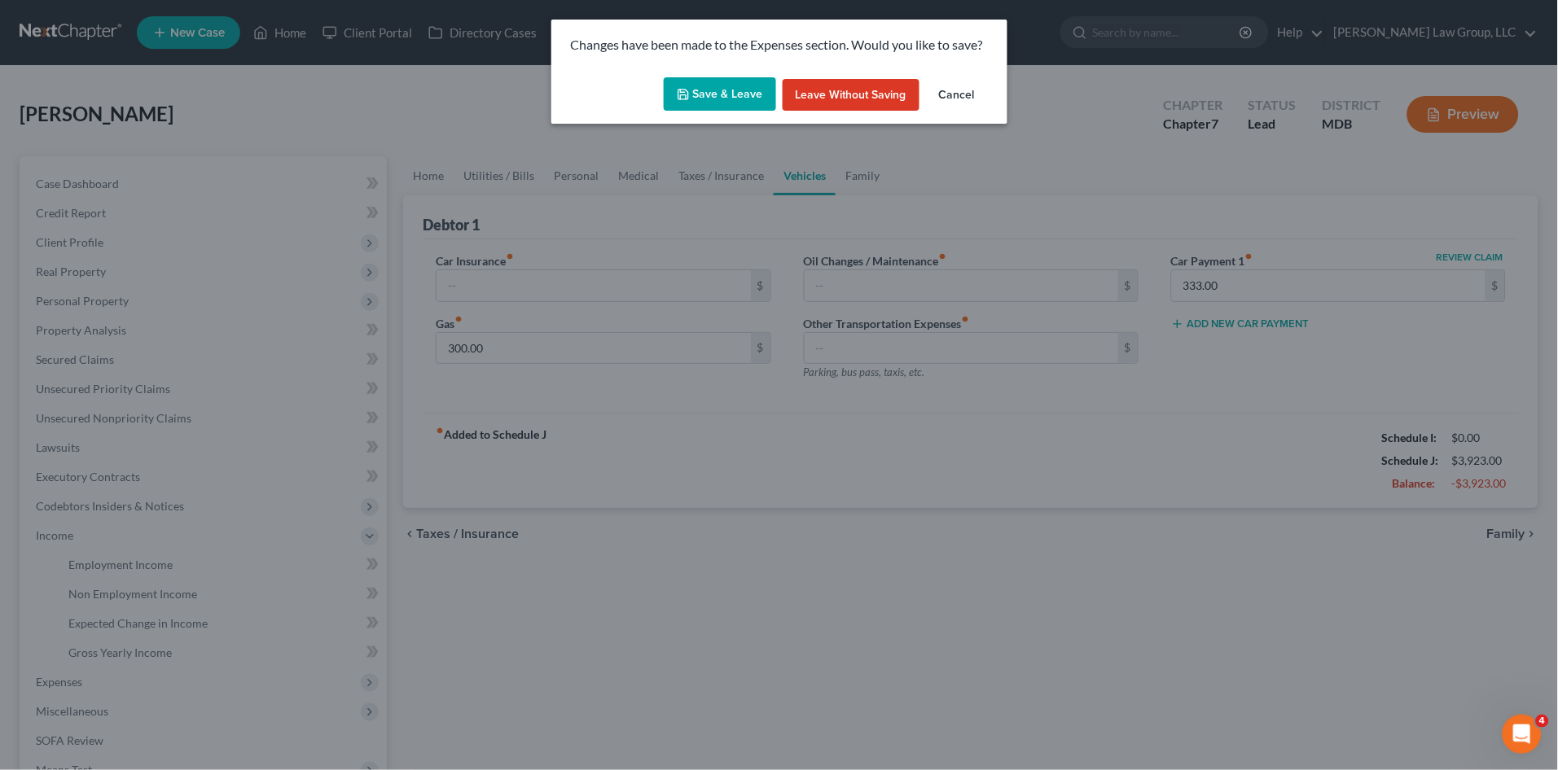
click at [710, 84] on button "Save & Leave" at bounding box center [720, 94] width 112 height 34
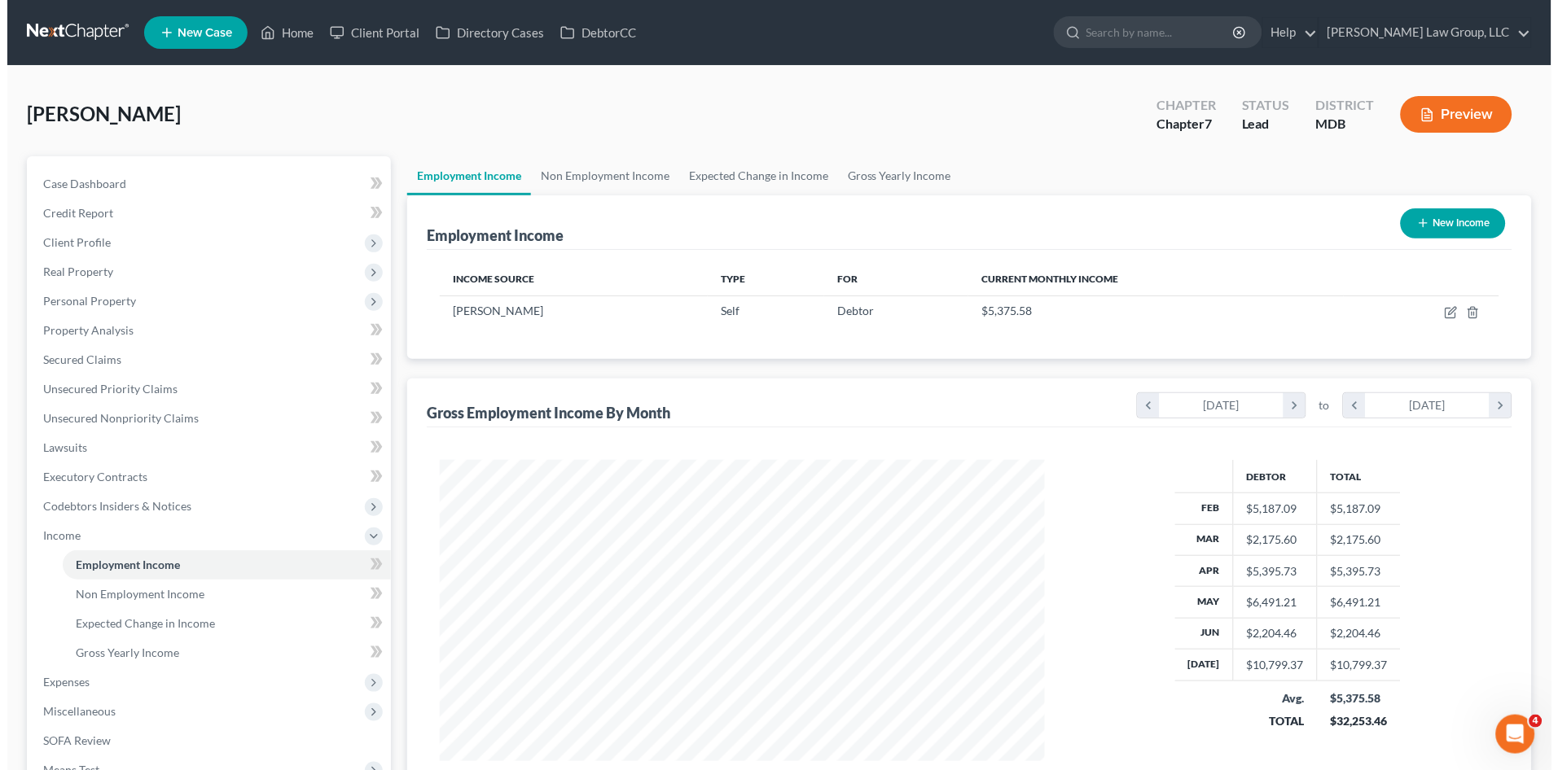
scroll to position [300, 637]
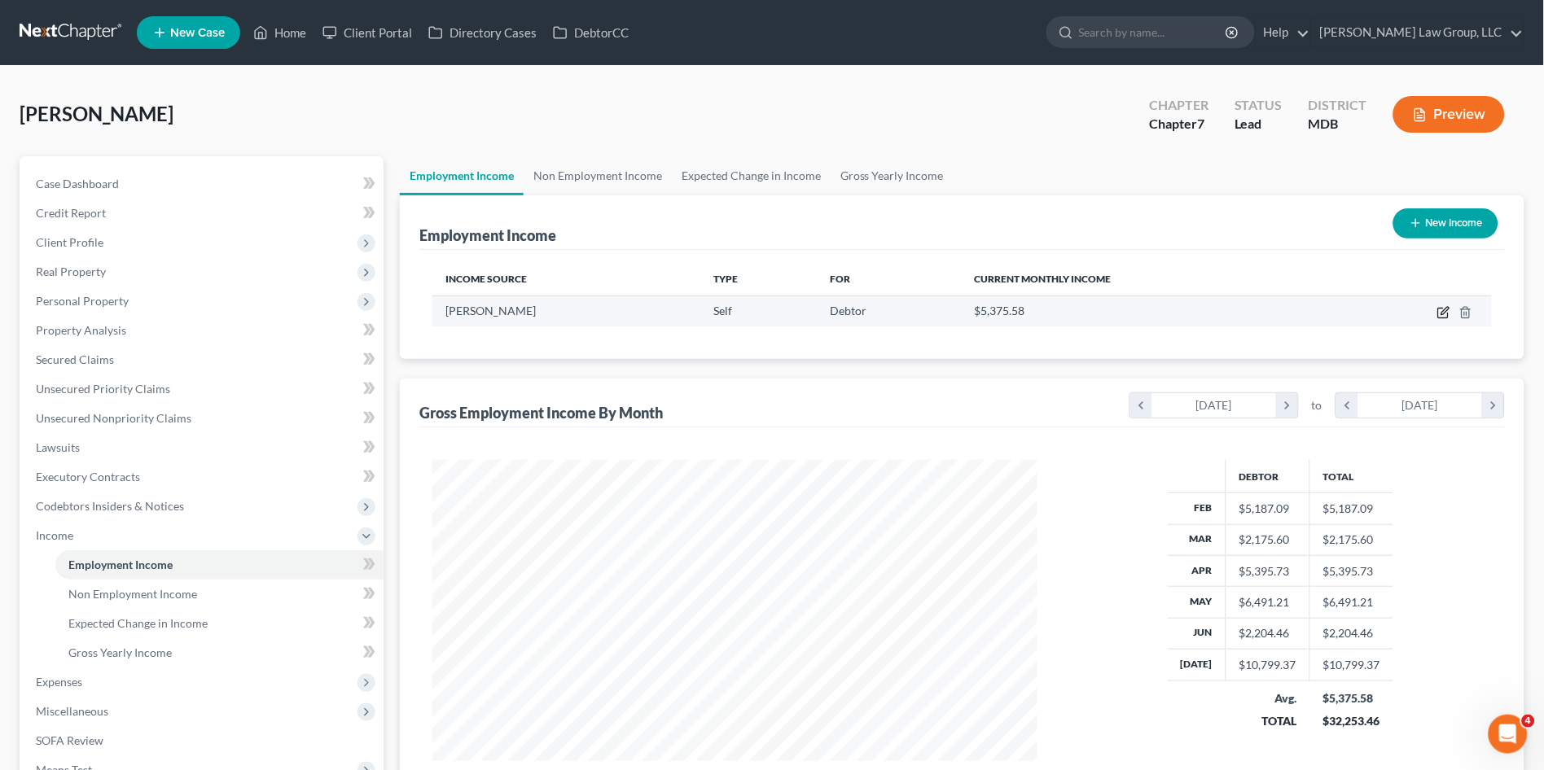
click at [1446, 312] on icon "button" at bounding box center [1444, 310] width 7 height 7
select select "1"
select select "42"
select select "0"
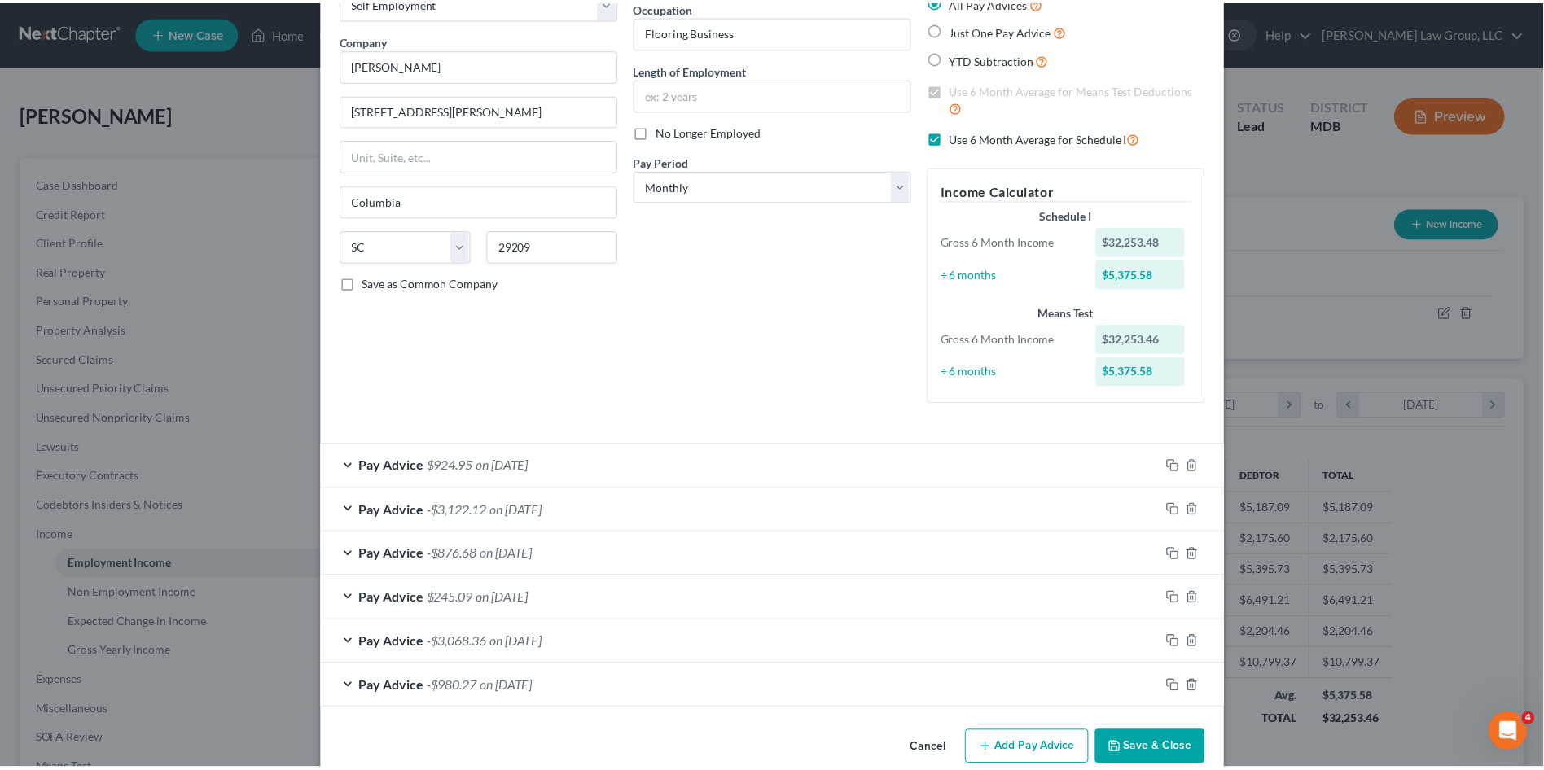
scroll to position [134, 0]
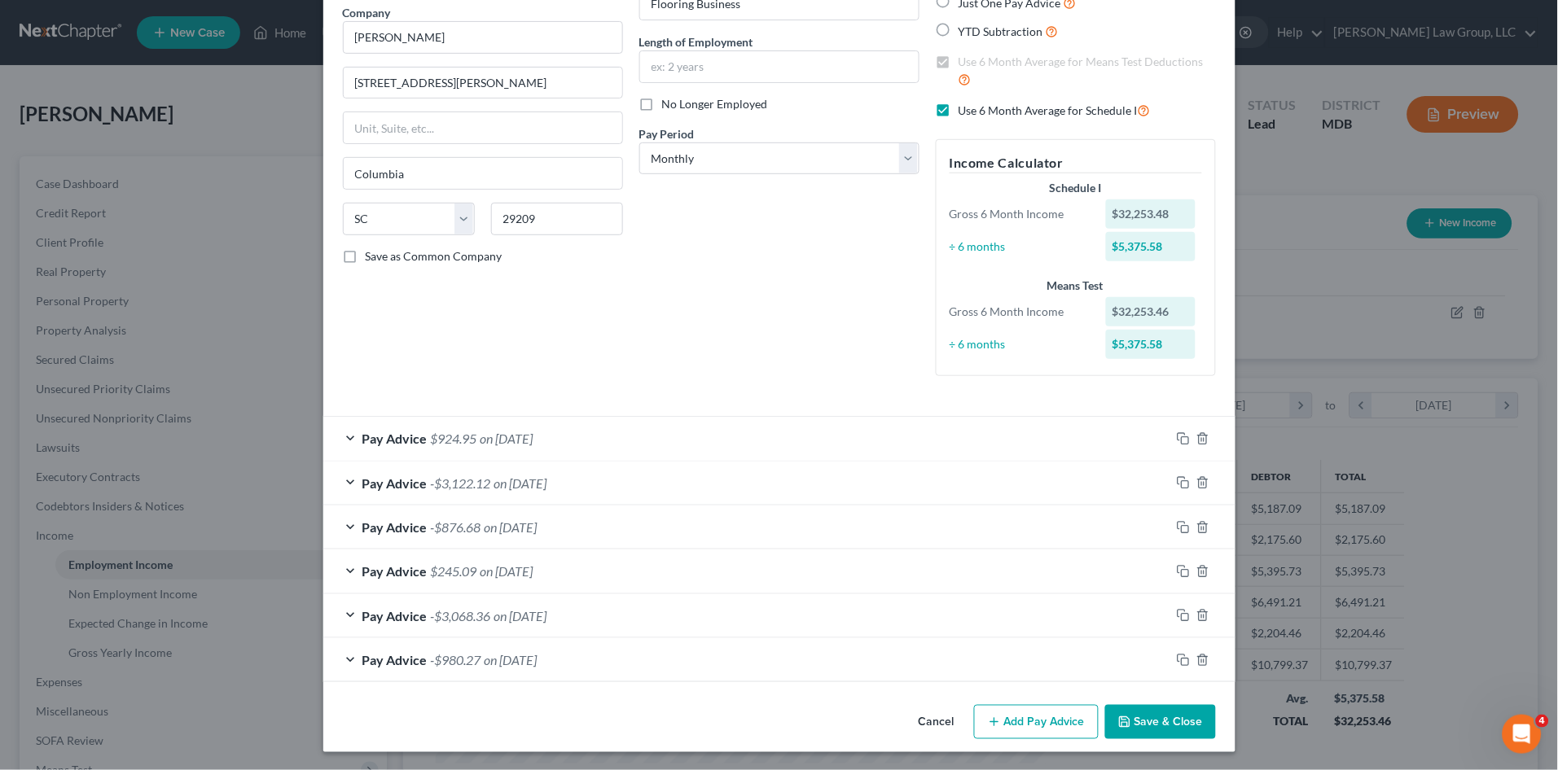
click at [1135, 726] on button "Save & Close" at bounding box center [1160, 722] width 111 height 34
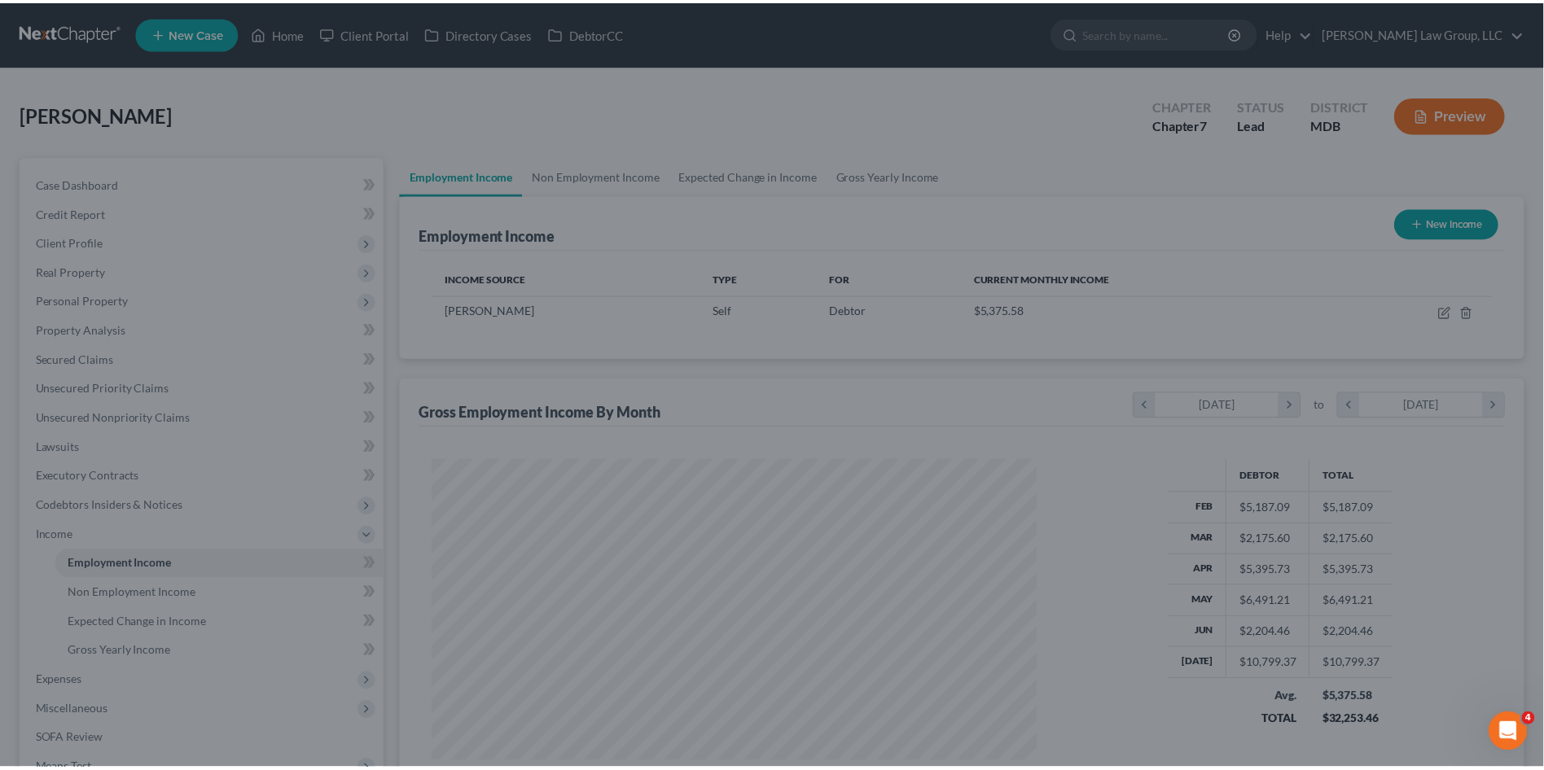
scroll to position [813869, 813534]
